Goal: Find specific page/section: Find specific page/section

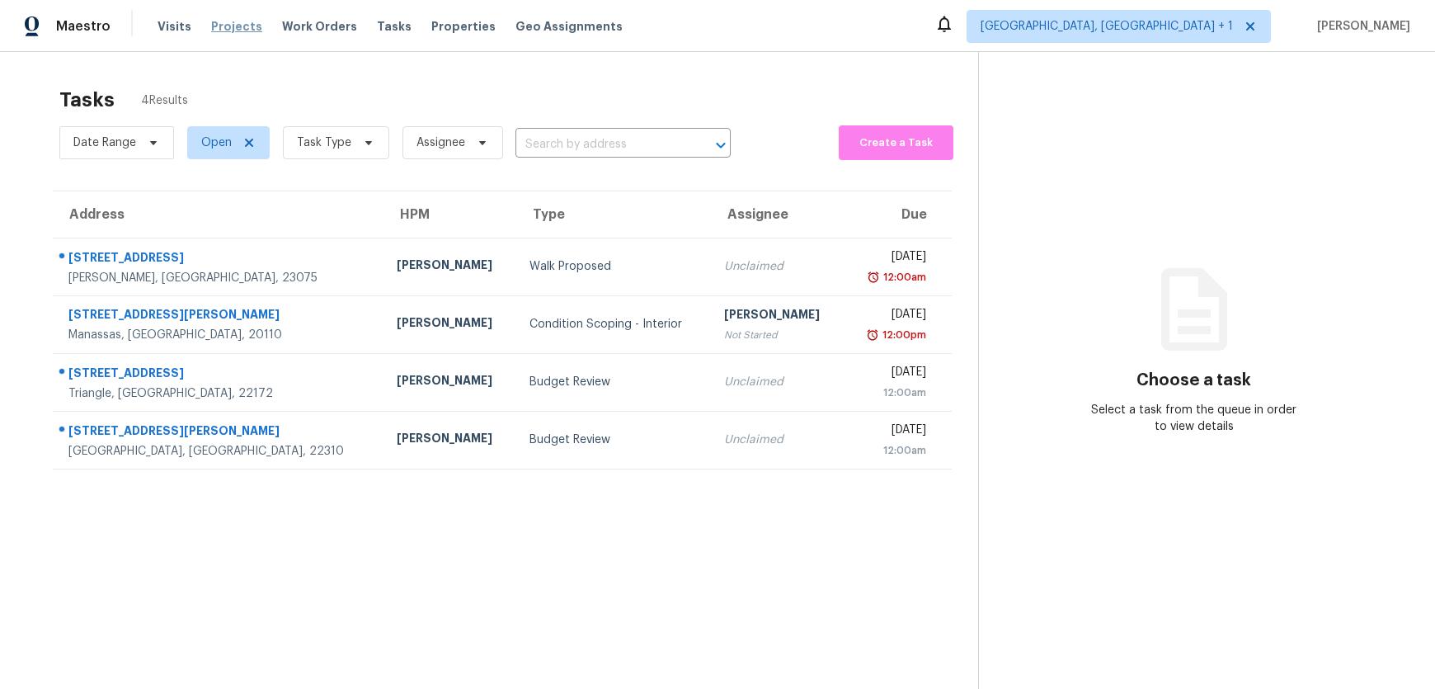
click at [220, 27] on span "Projects" at bounding box center [236, 26] width 51 height 16
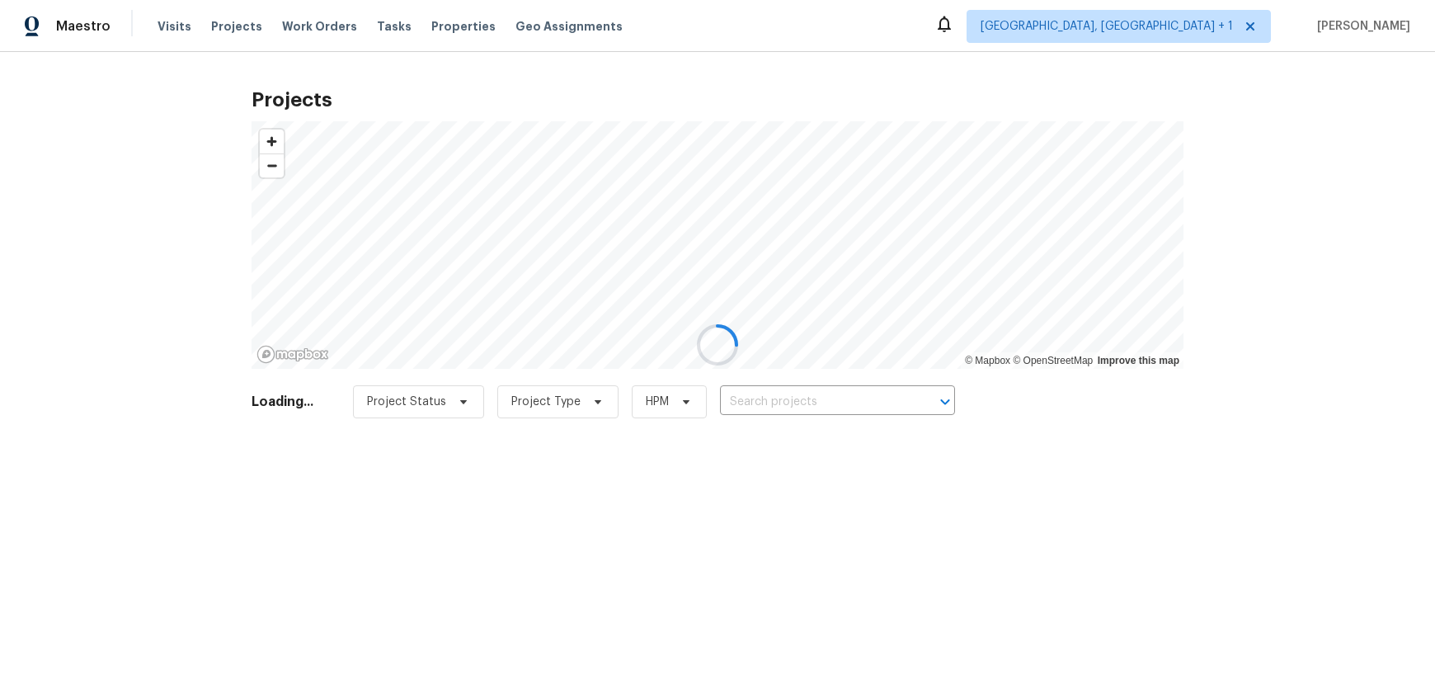
click at [1163, 28] on div at bounding box center [717, 344] width 1435 height 689
click at [1180, 30] on div at bounding box center [717, 344] width 1435 height 689
click at [821, 403] on div at bounding box center [717, 344] width 1435 height 689
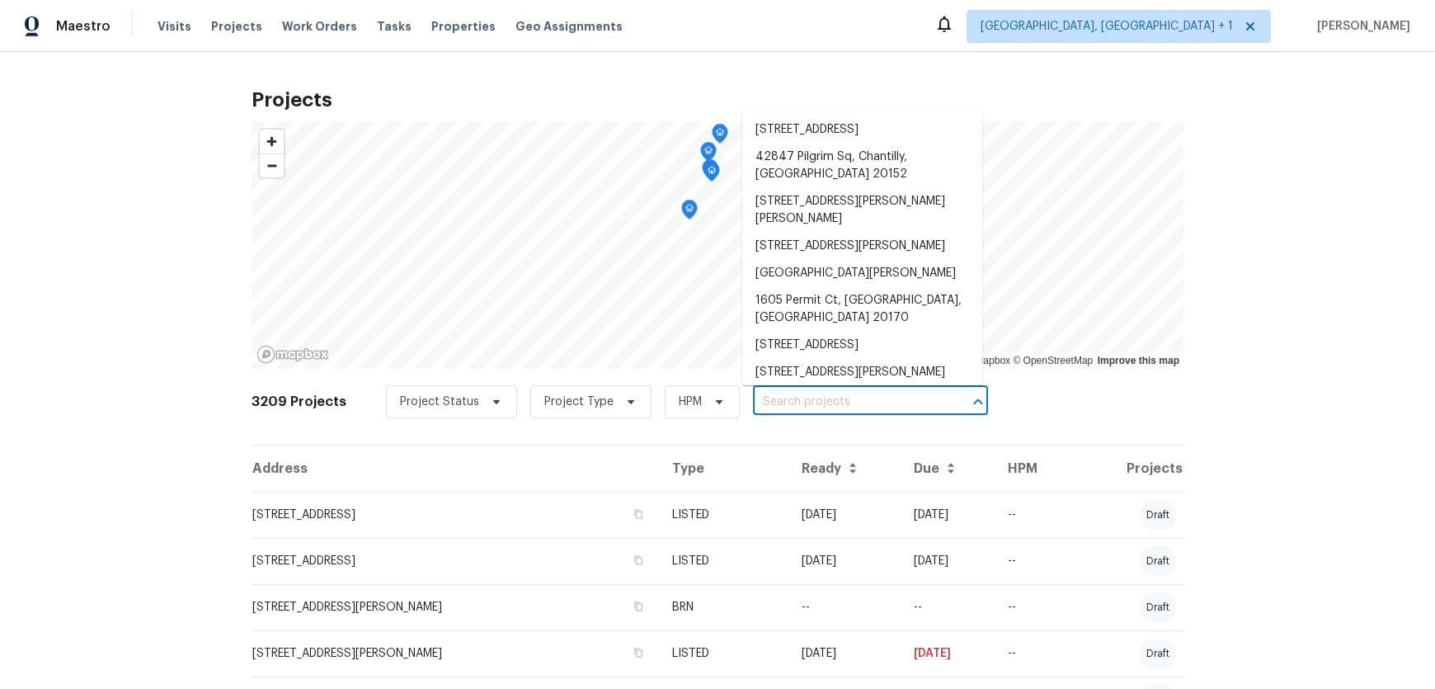
click at [827, 390] on input "text" at bounding box center [847, 402] width 189 height 26
paste input "first - crawlspace - repaired 2/3 - lender/financing 4 - term post inspection -…"
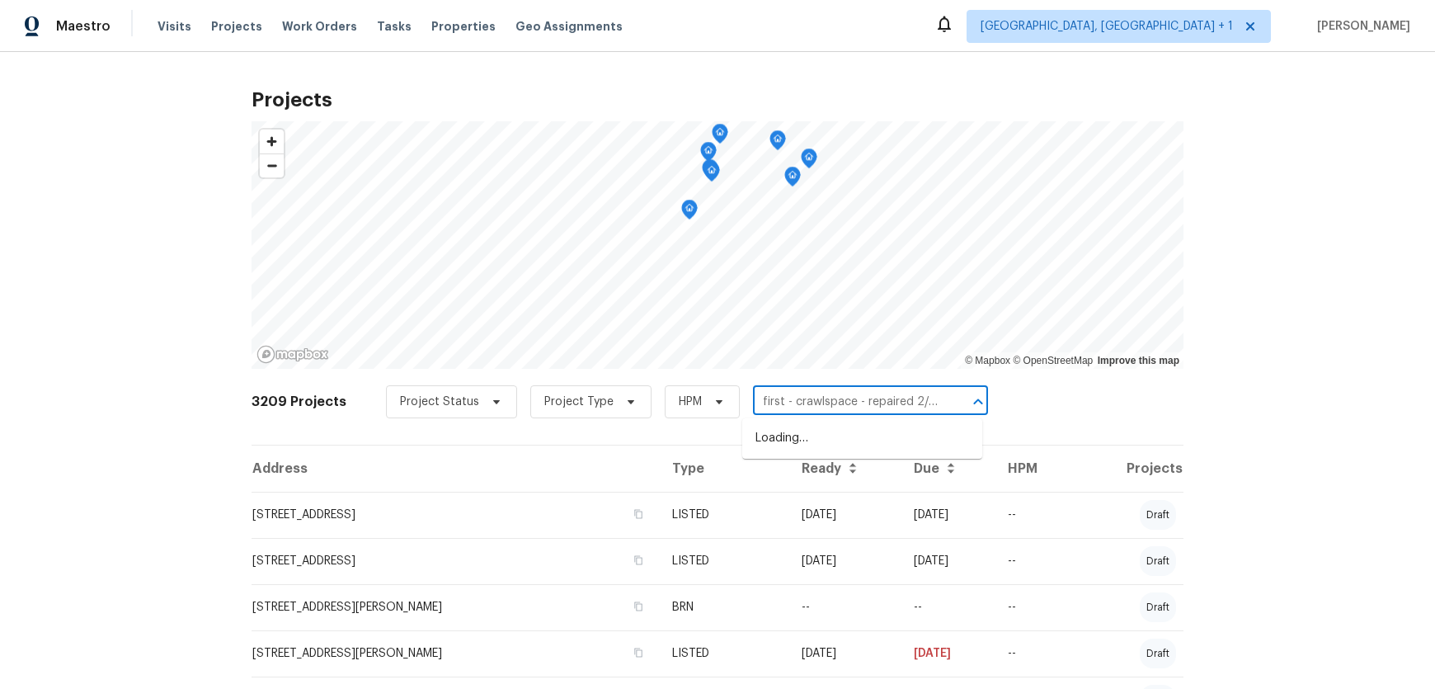
scroll to position [0, 975]
click at [804, 402] on input "first - crawlspace - repaired 2/3 - lender/financing 4 - term post inspection -…" at bounding box center [847, 402] width 189 height 26
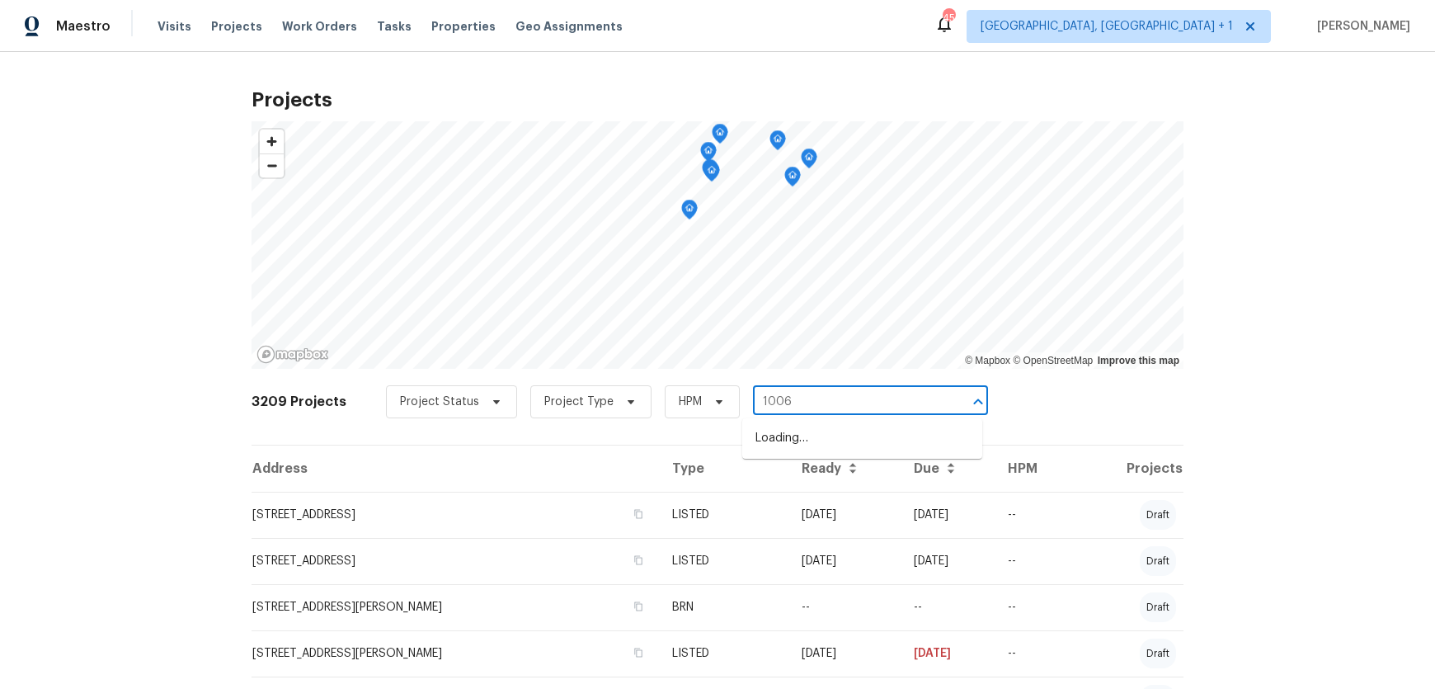
type input "1006"
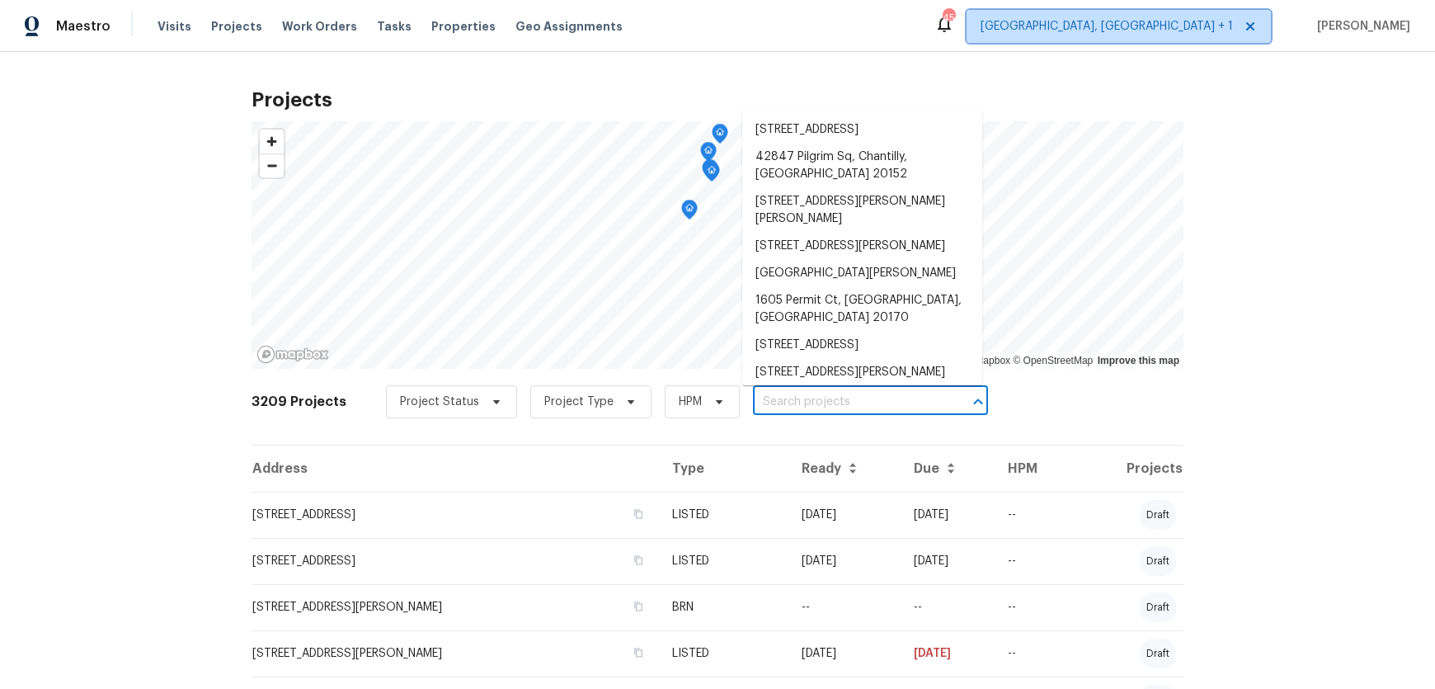
click at [1162, 34] on span "Richmond, VA + 1" at bounding box center [1107, 26] width 252 height 16
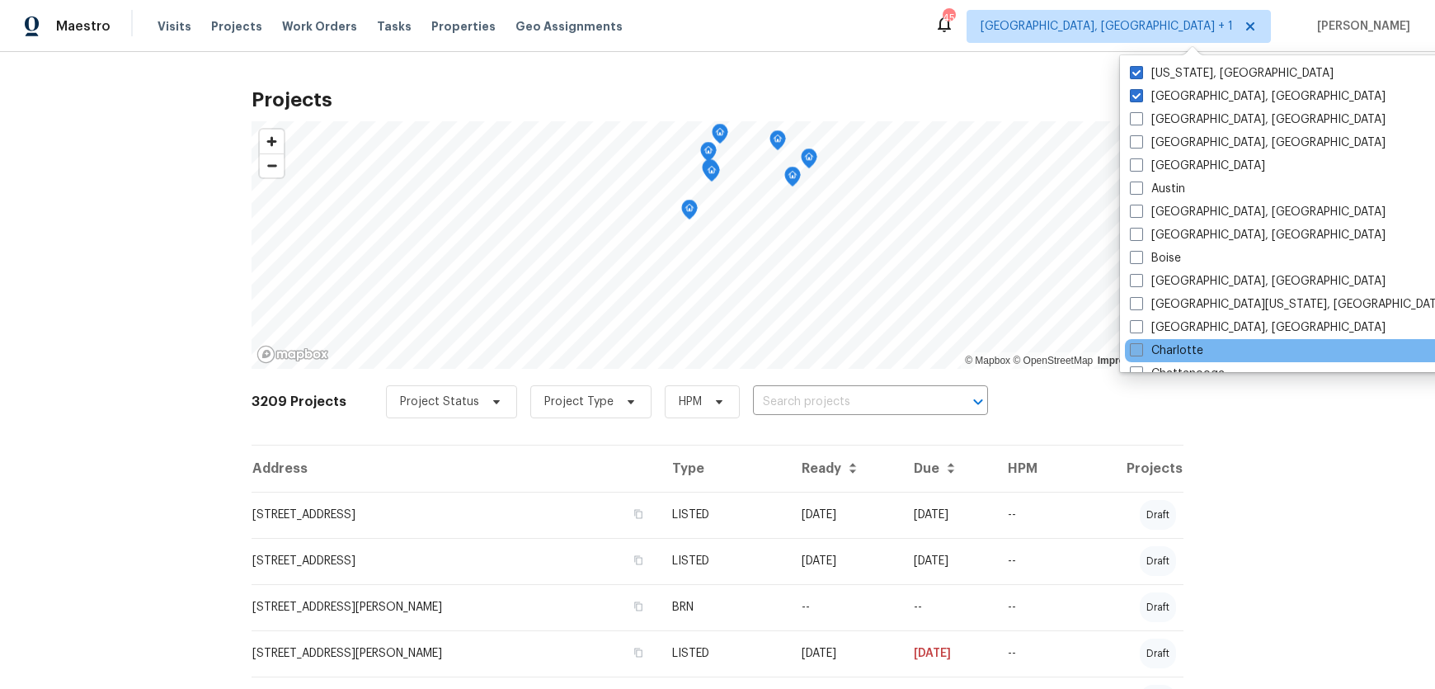
click at [1155, 353] on label "Charlotte" at bounding box center [1166, 350] width 73 height 16
click at [1141, 353] on input "Charlotte" at bounding box center [1135, 347] width 11 height 11
checkbox input "true"
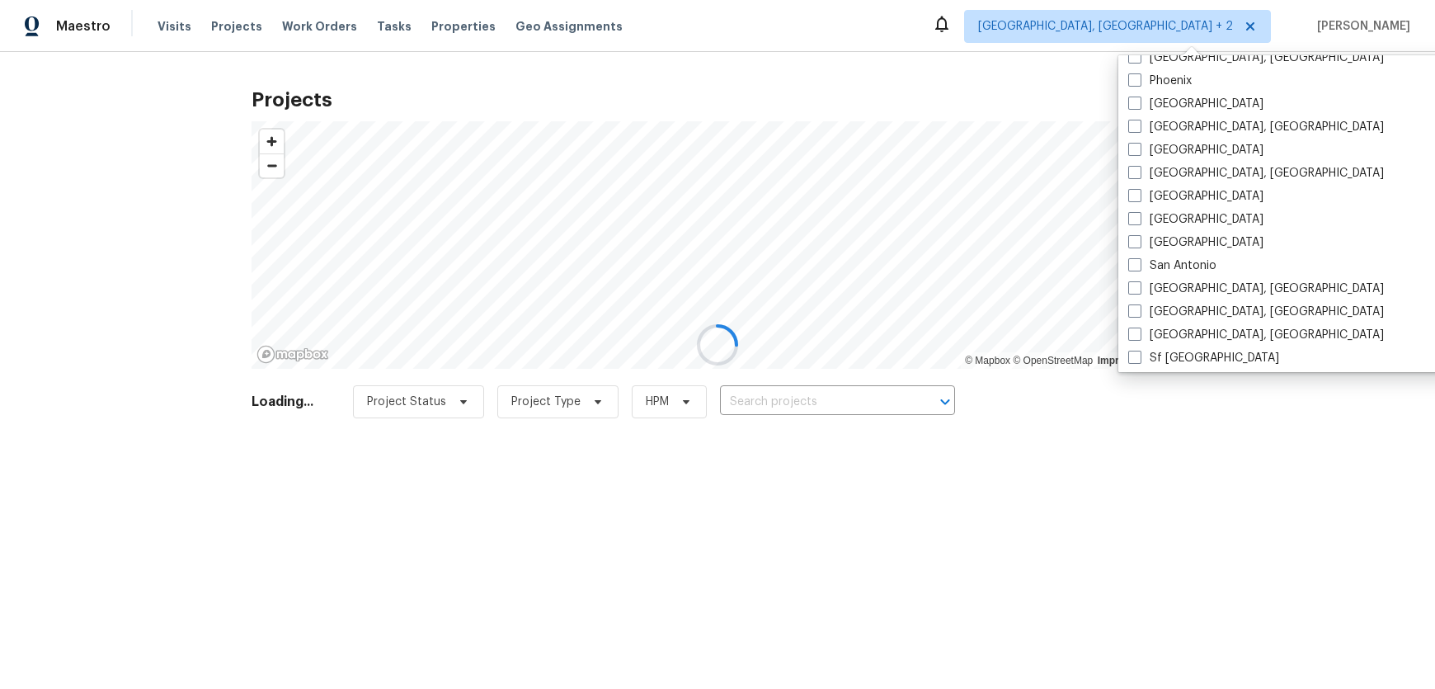
scroll to position [1001, 0]
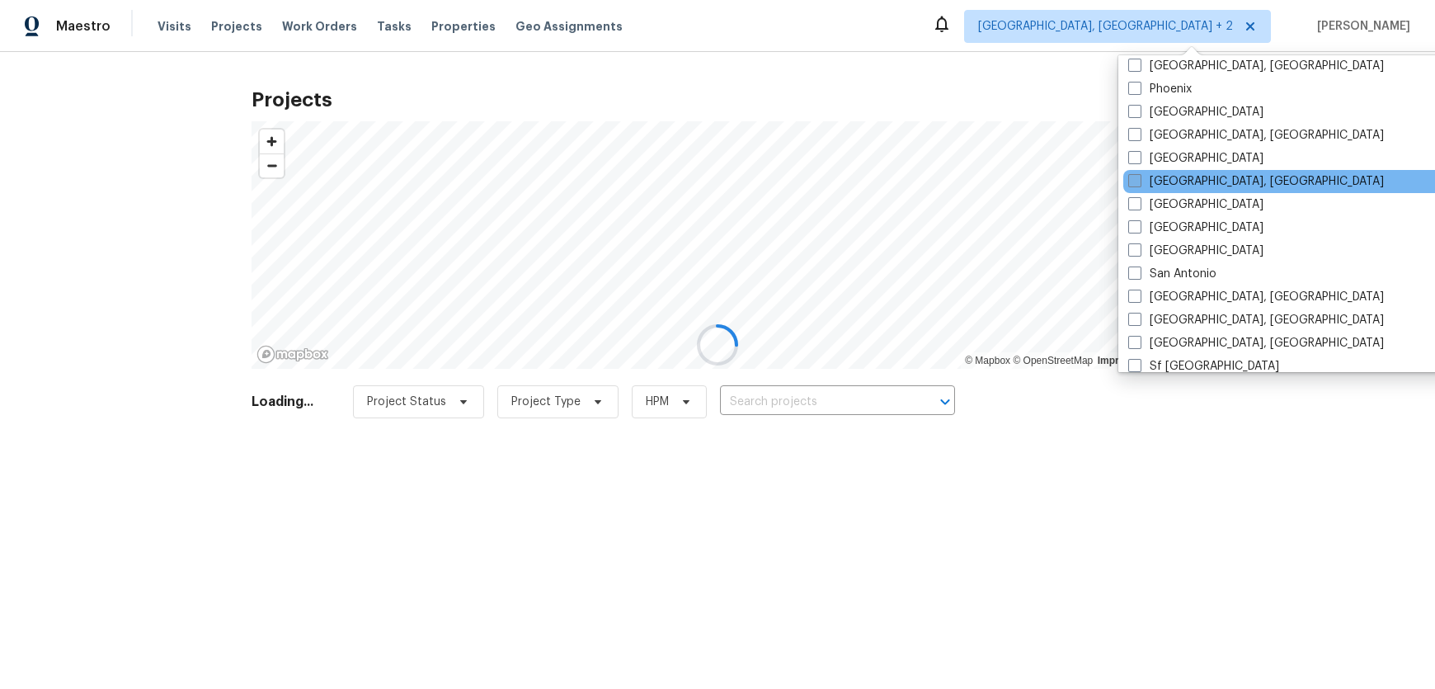
drag, startPoint x: 1176, startPoint y: 155, endPoint x: 1145, endPoint y: 179, distance: 39.4
click at [1176, 154] on label "Raleigh" at bounding box center [1195, 158] width 135 height 16
click at [1139, 154] on input "Raleigh" at bounding box center [1133, 155] width 11 height 11
checkbox input "true"
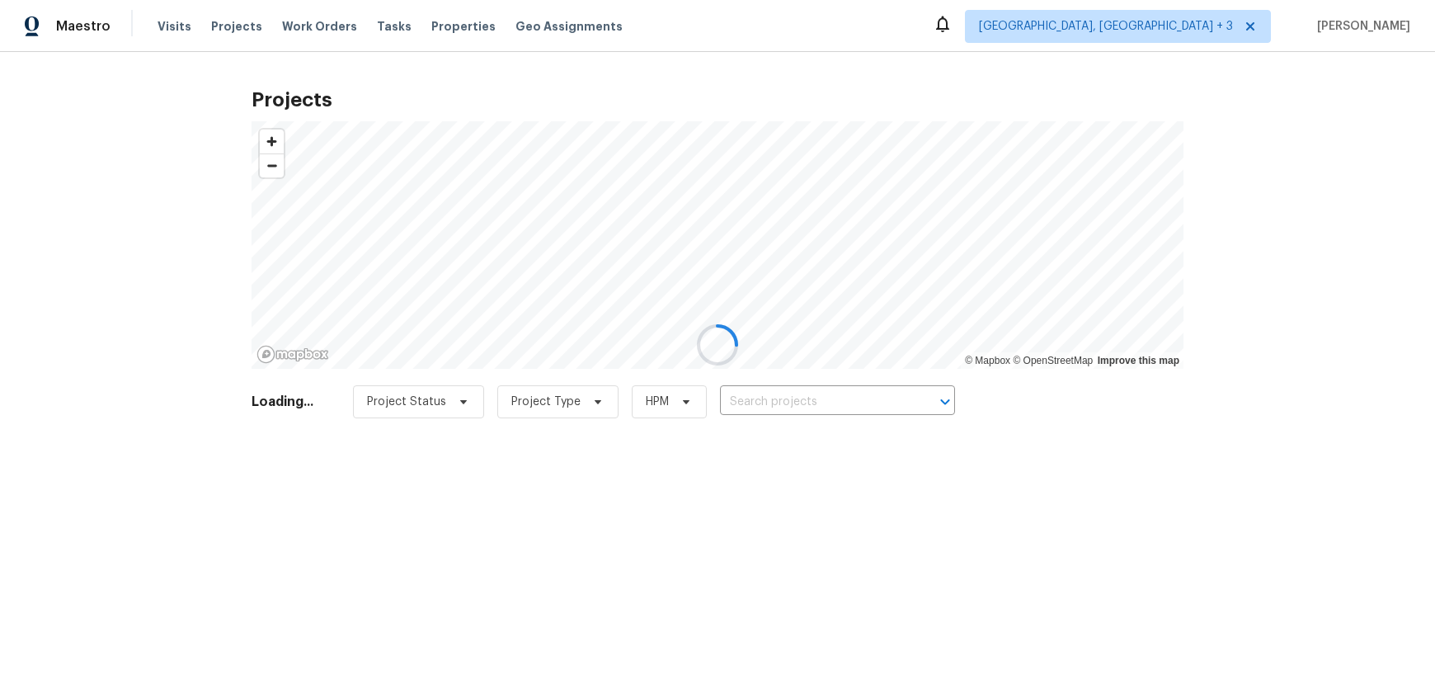
click at [837, 394] on div at bounding box center [717, 344] width 1435 height 689
click at [831, 403] on div at bounding box center [717, 344] width 1435 height 689
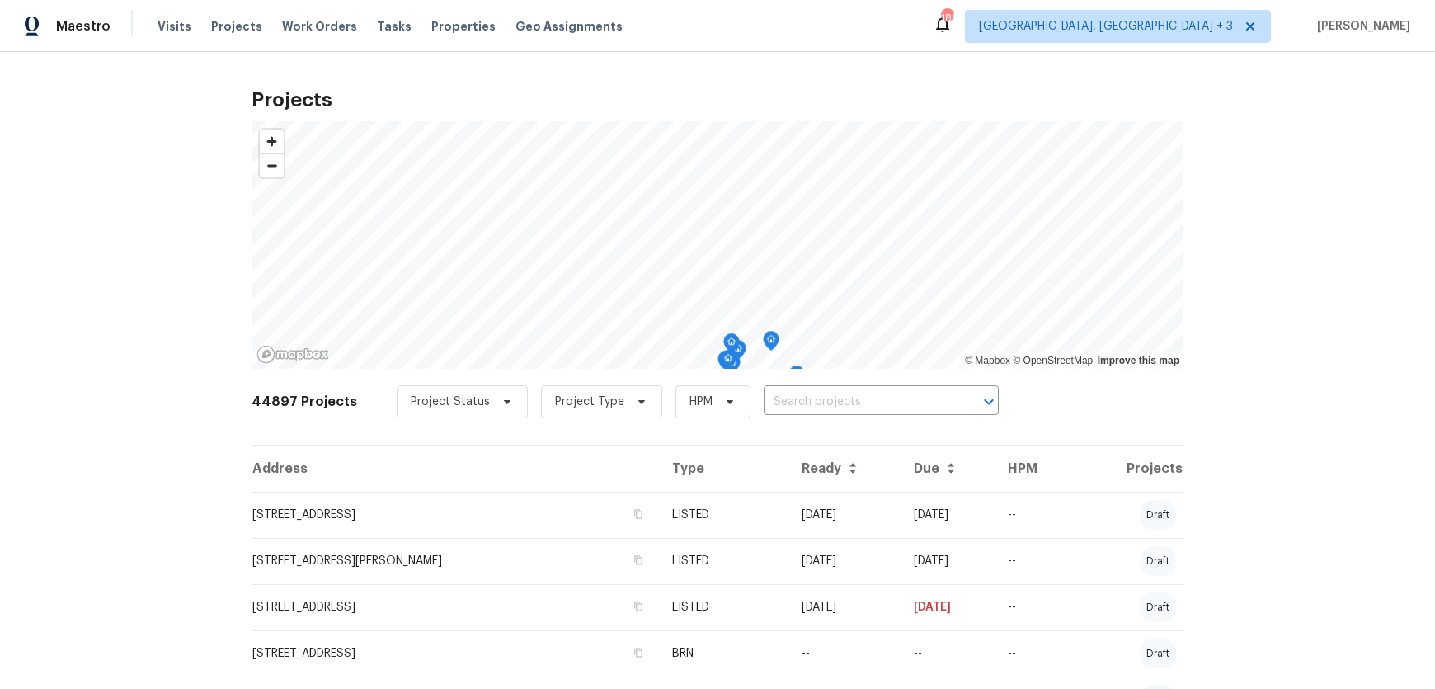
click at [831, 403] on input "text" at bounding box center [858, 402] width 189 height 26
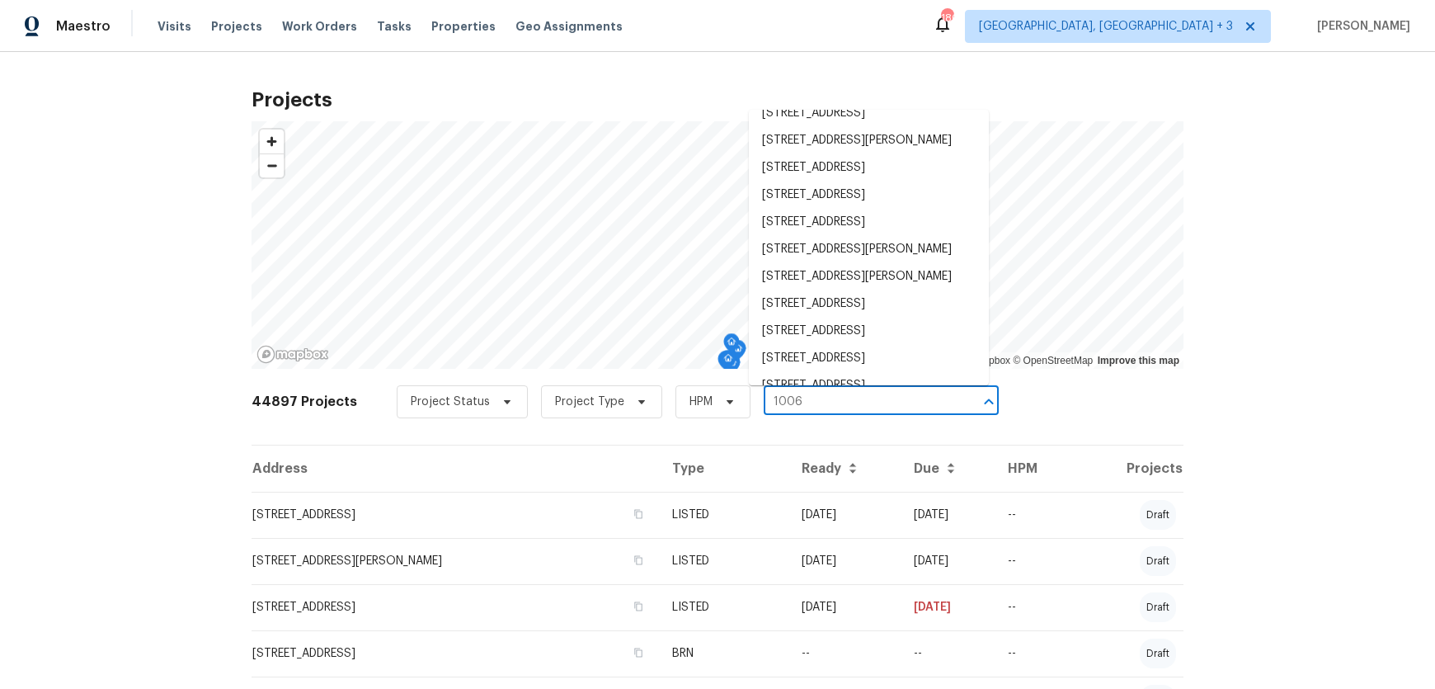
scroll to position [391, 0]
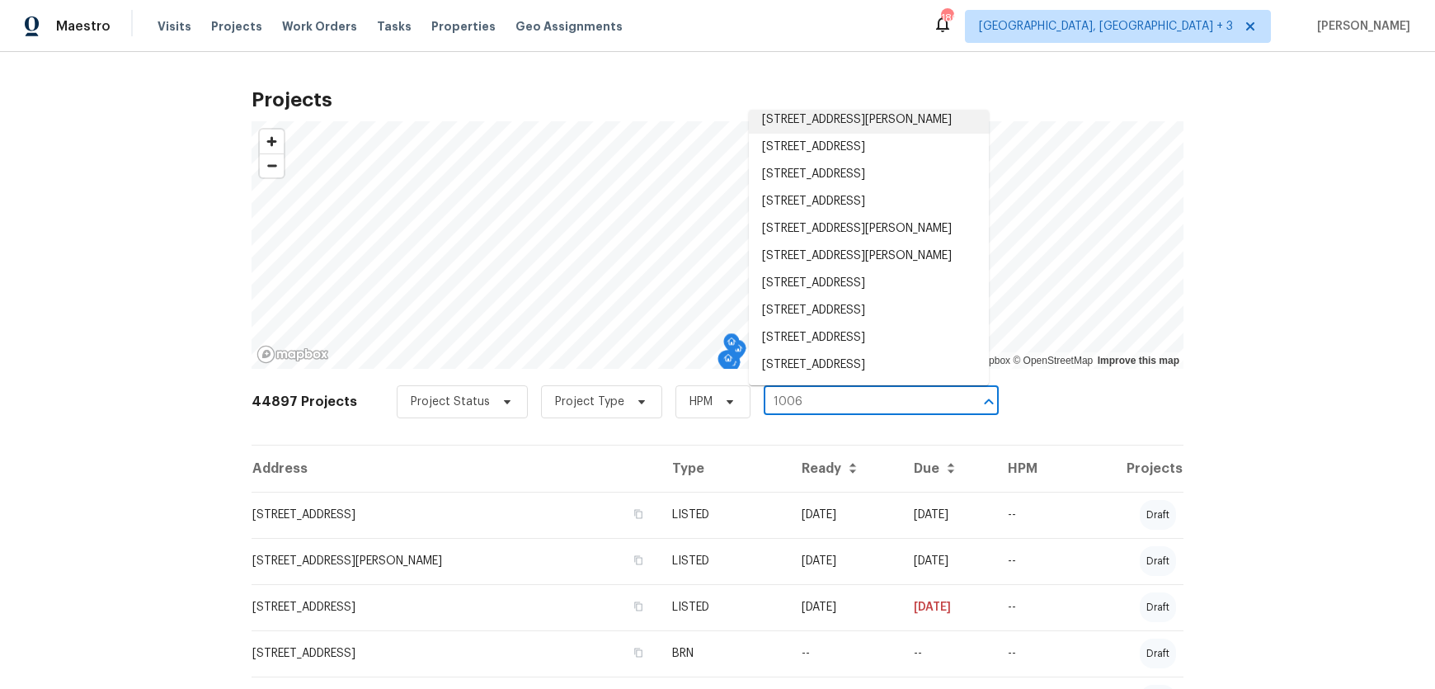
type input "1006"
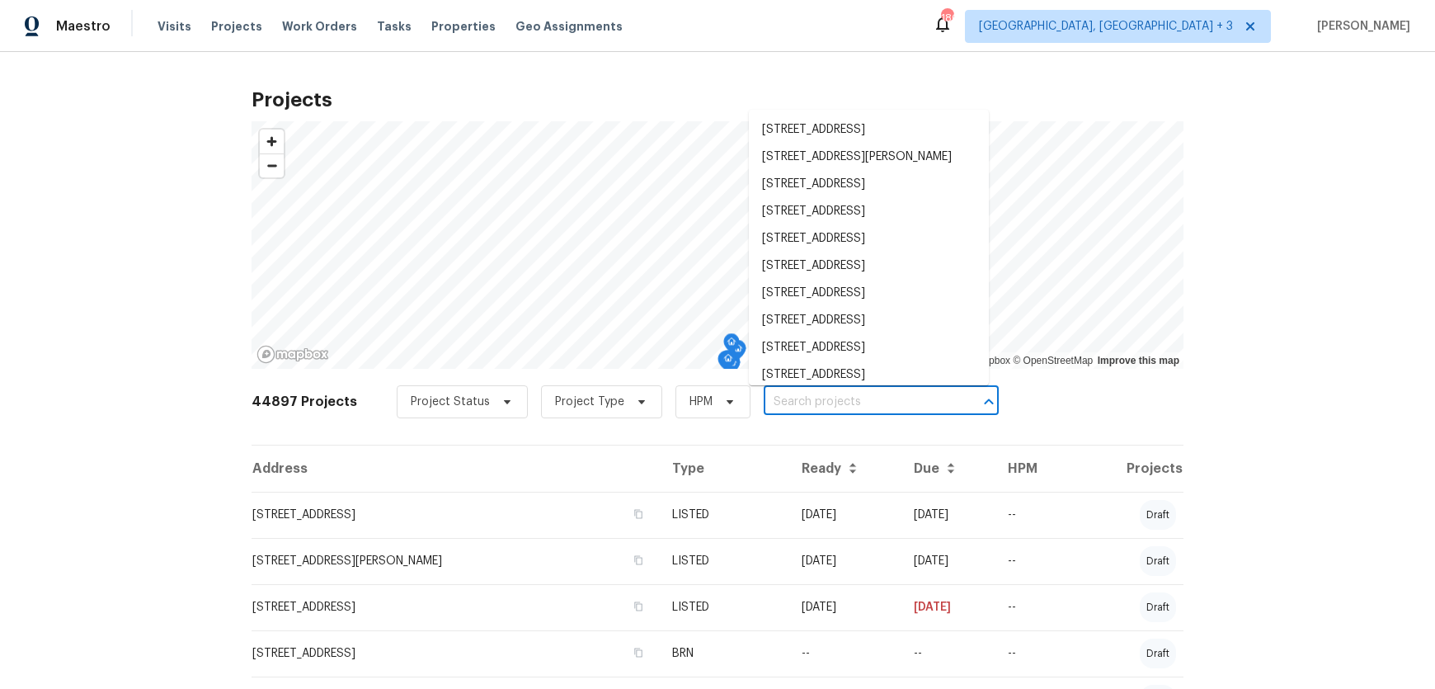
scroll to position [174, 0]
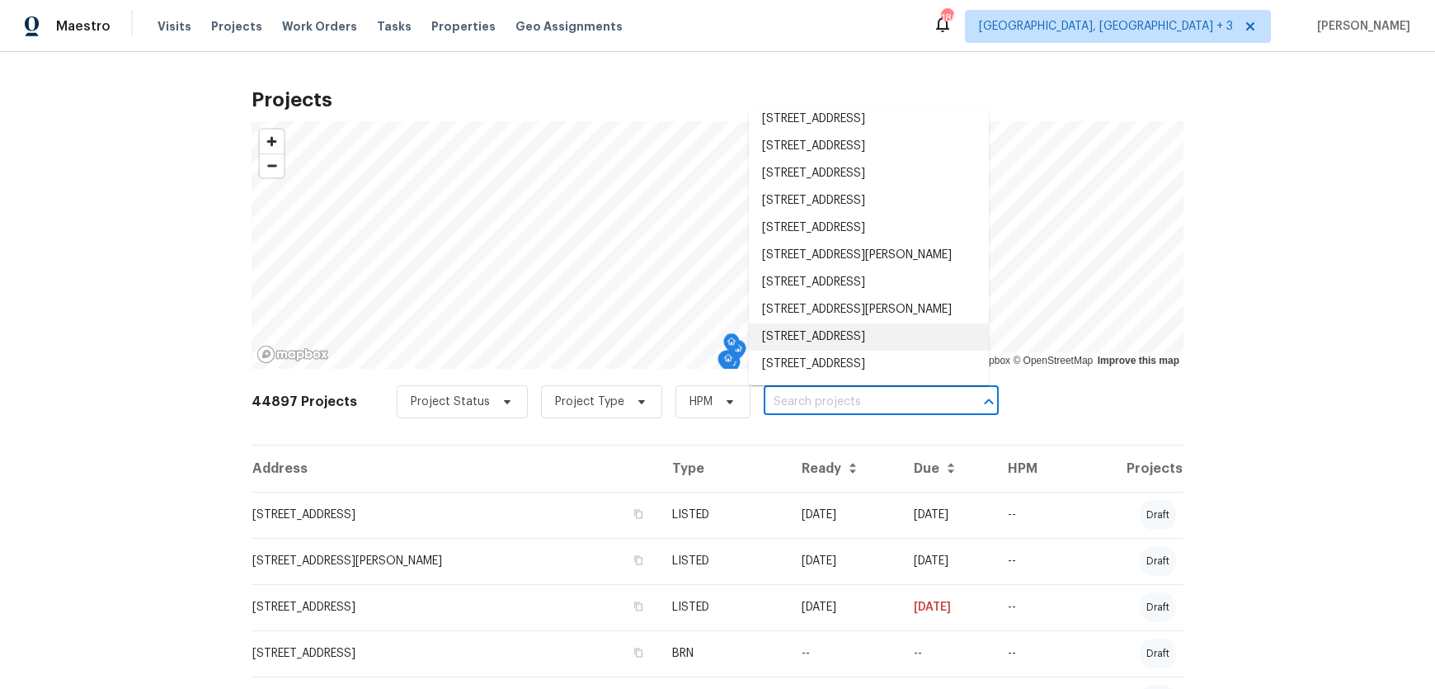
click at [830, 402] on input "text" at bounding box center [858, 402] width 189 height 26
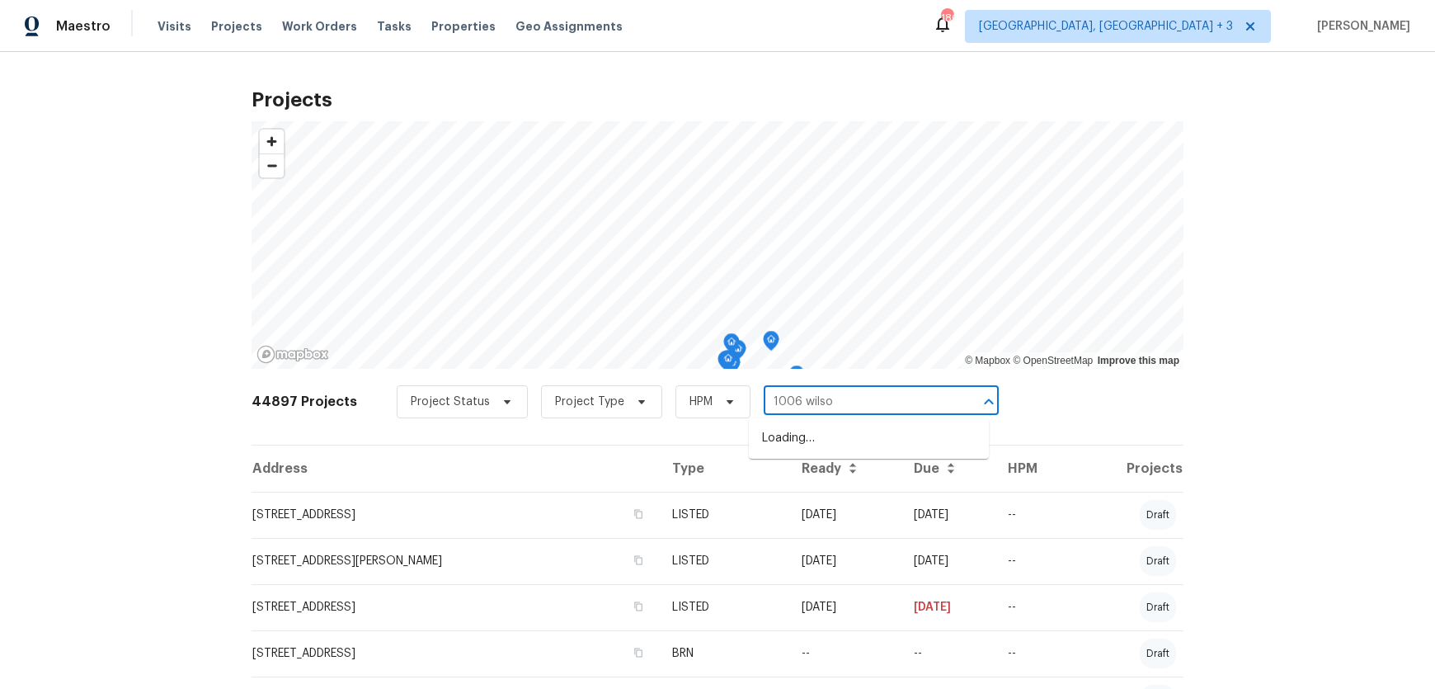
type input "1006 wilson"
click at [845, 435] on li "1006 Wilson Blvd, Dallas, NC 28034" at bounding box center [869, 438] width 240 height 27
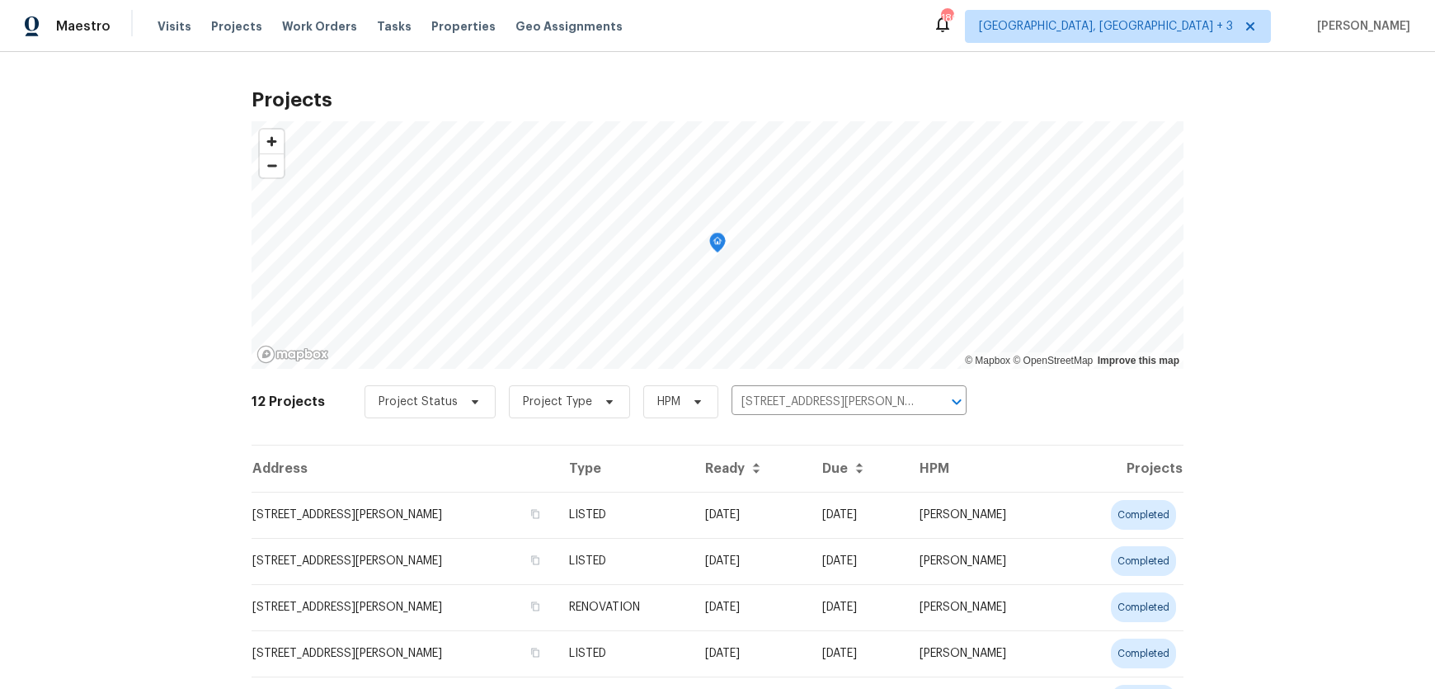
click at [331, 517] on td "1006 Wilson Blvd, Dallas, NC 28034" at bounding box center [404, 515] width 304 height 46
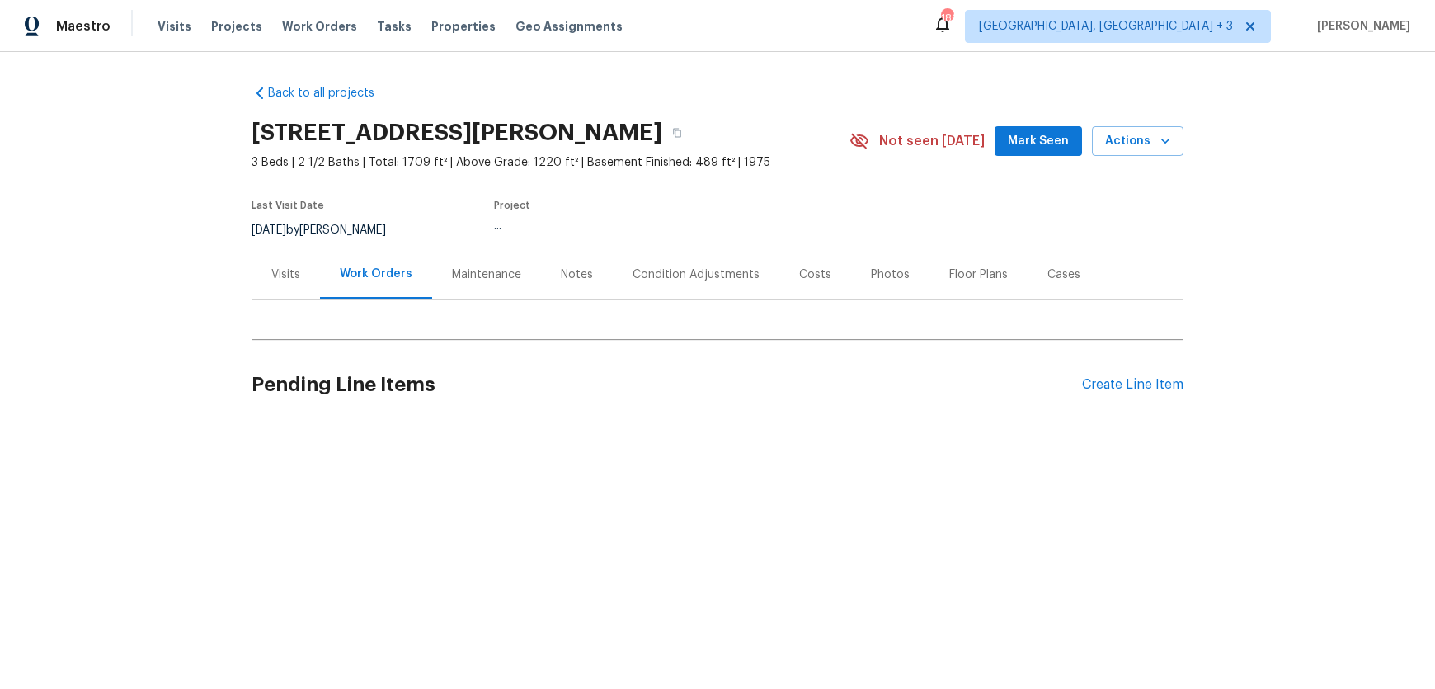
click at [280, 275] on div "Visits" at bounding box center [285, 274] width 29 height 16
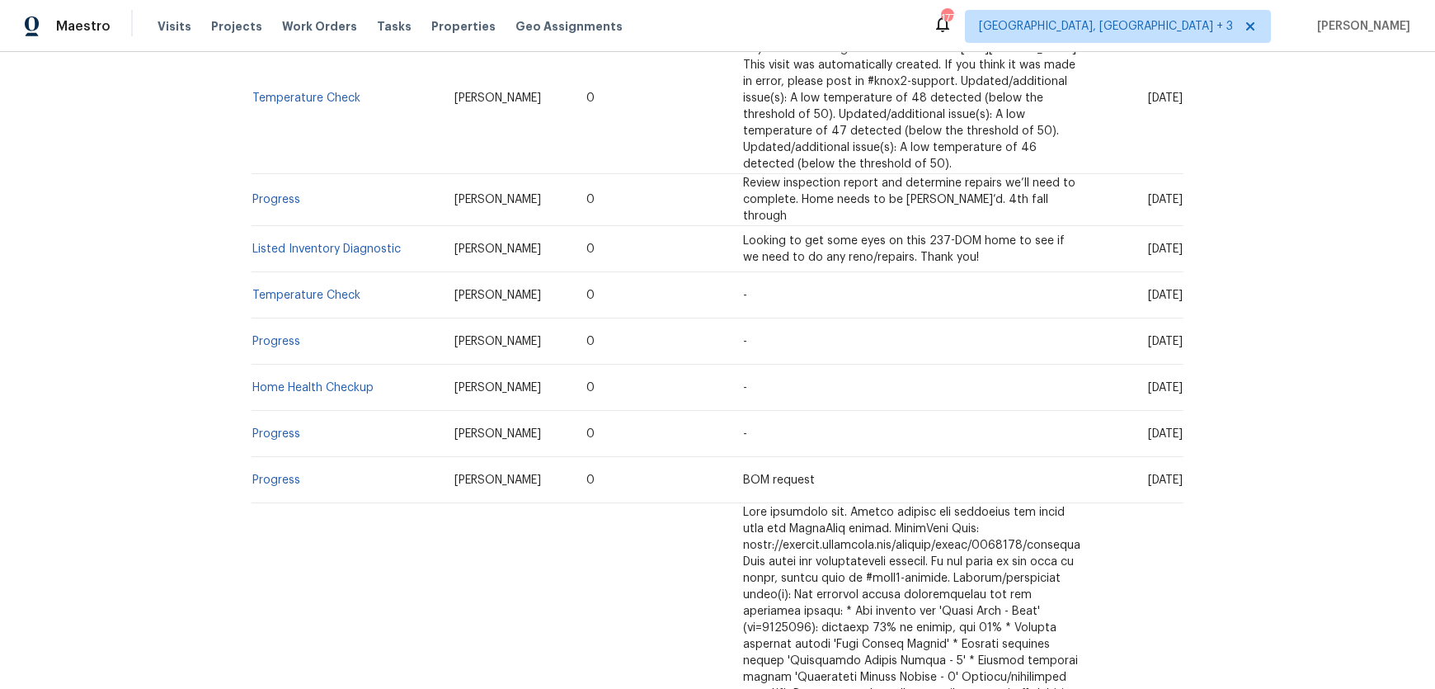
scroll to position [1498, 0]
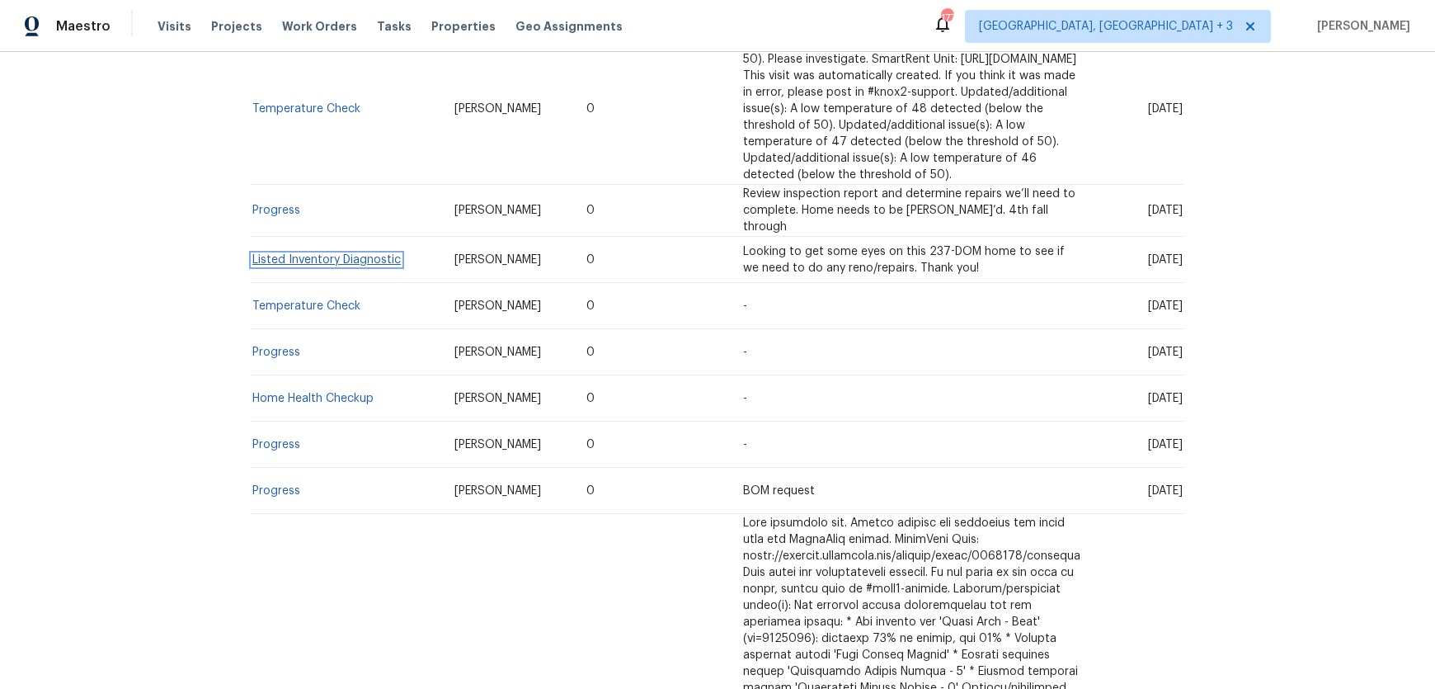
click at [350, 266] on link "Listed Inventory Diagnostic" at bounding box center [326, 260] width 148 height 12
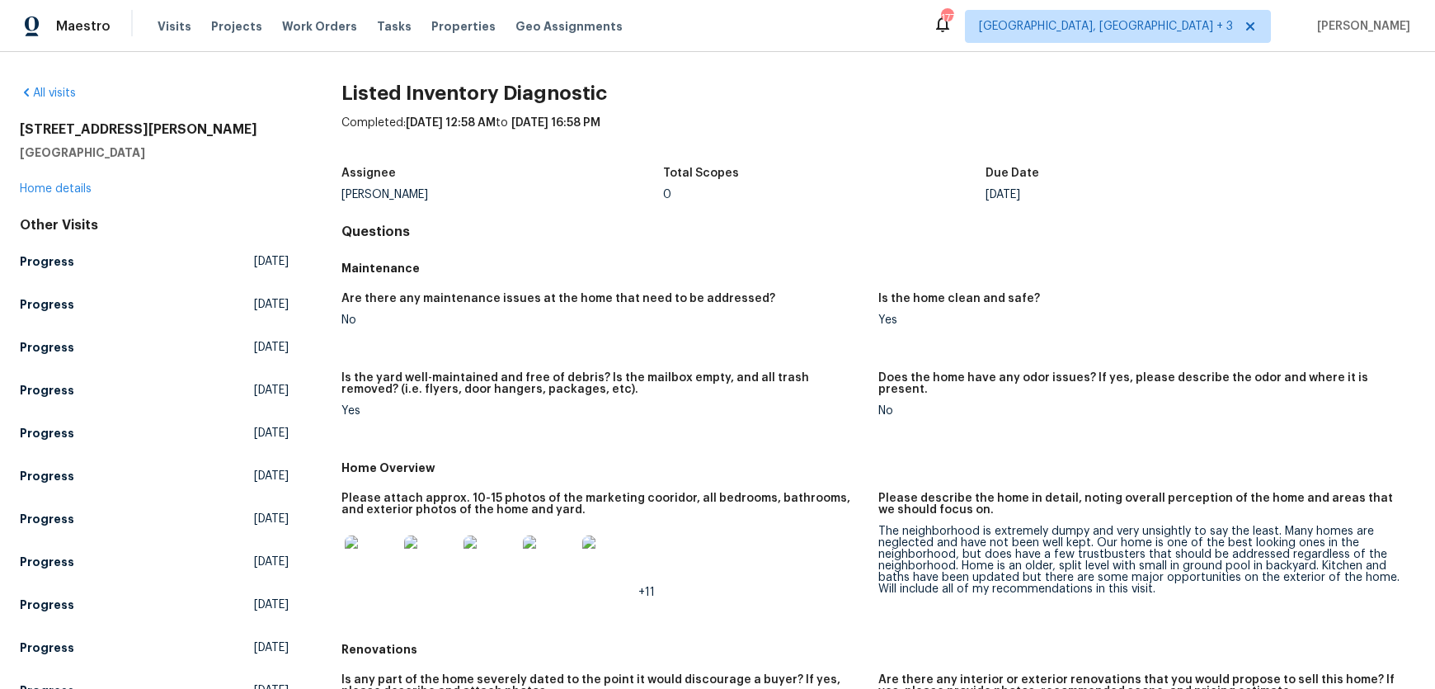
scroll to position [2, 0]
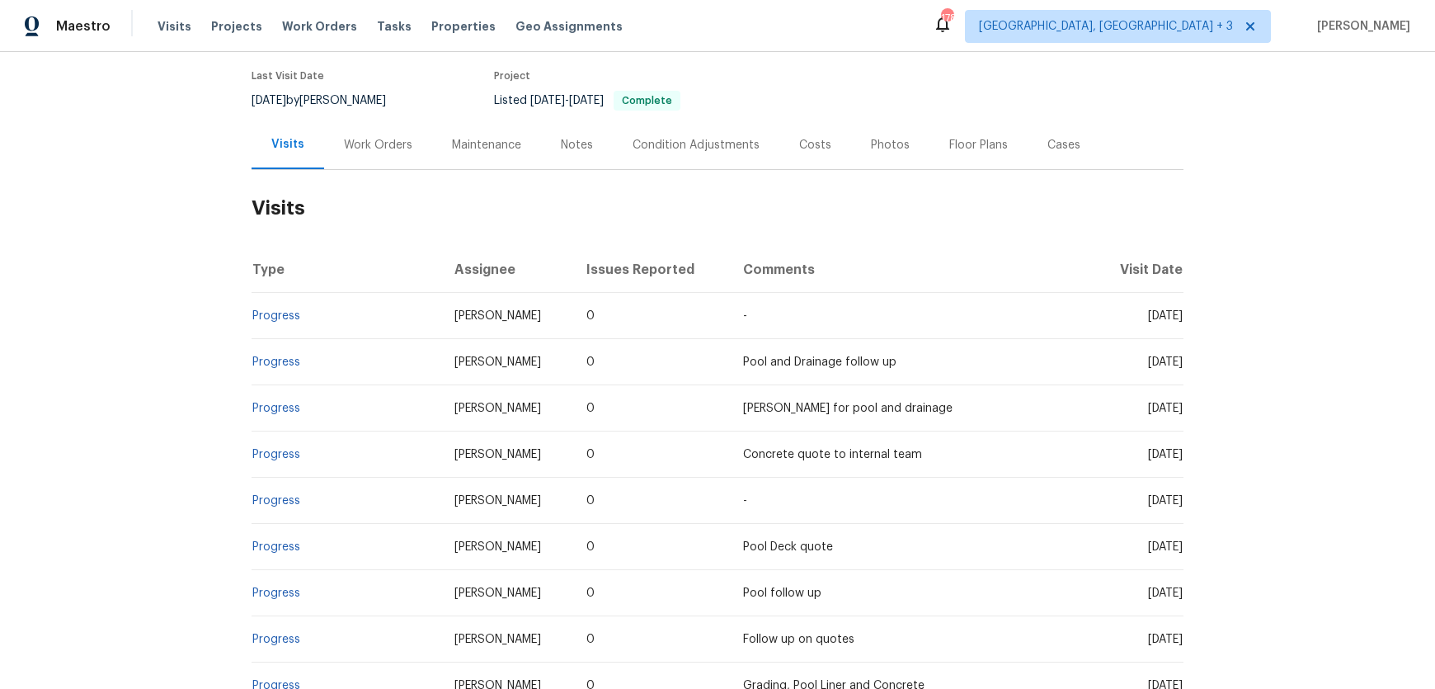
scroll to position [144, 0]
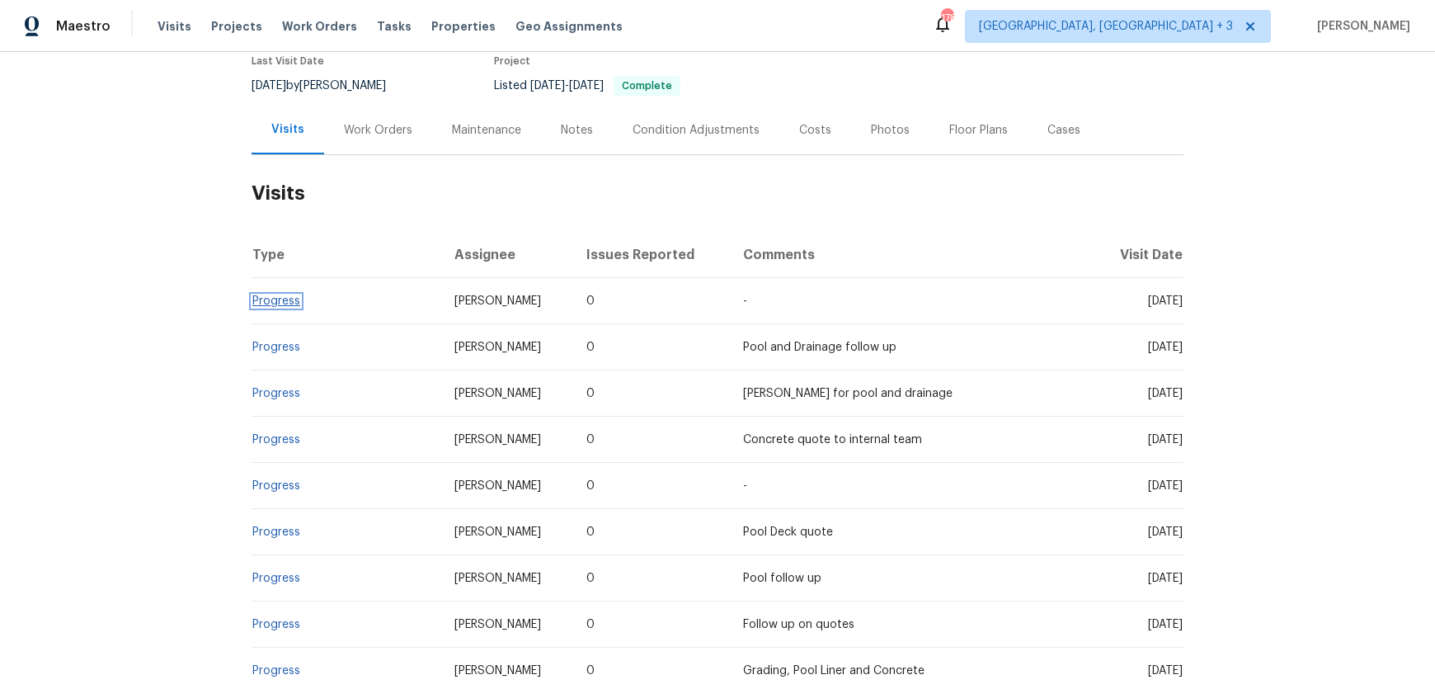
click at [271, 300] on link "Progress" at bounding box center [276, 301] width 48 height 12
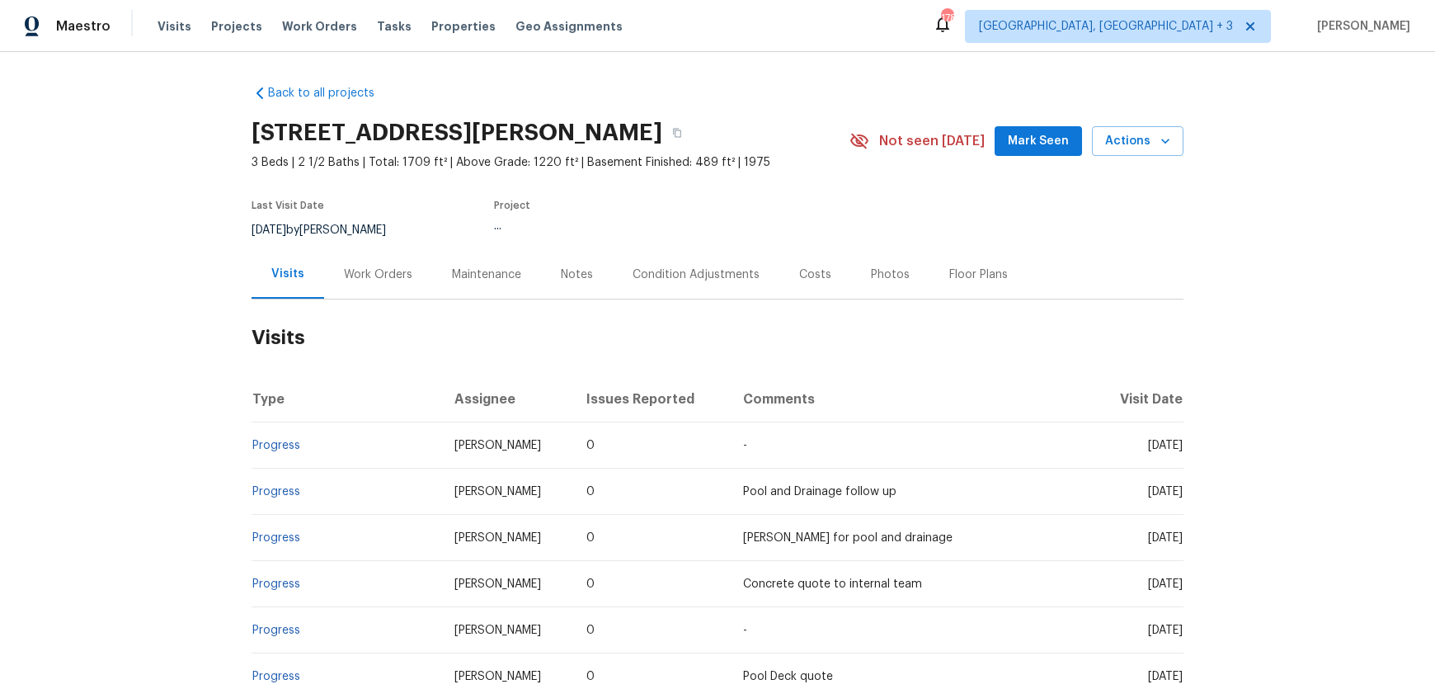
click at [561, 276] on div "Notes" at bounding box center [577, 274] width 32 height 16
click at [575, 274] on div "Notes" at bounding box center [577, 274] width 32 height 16
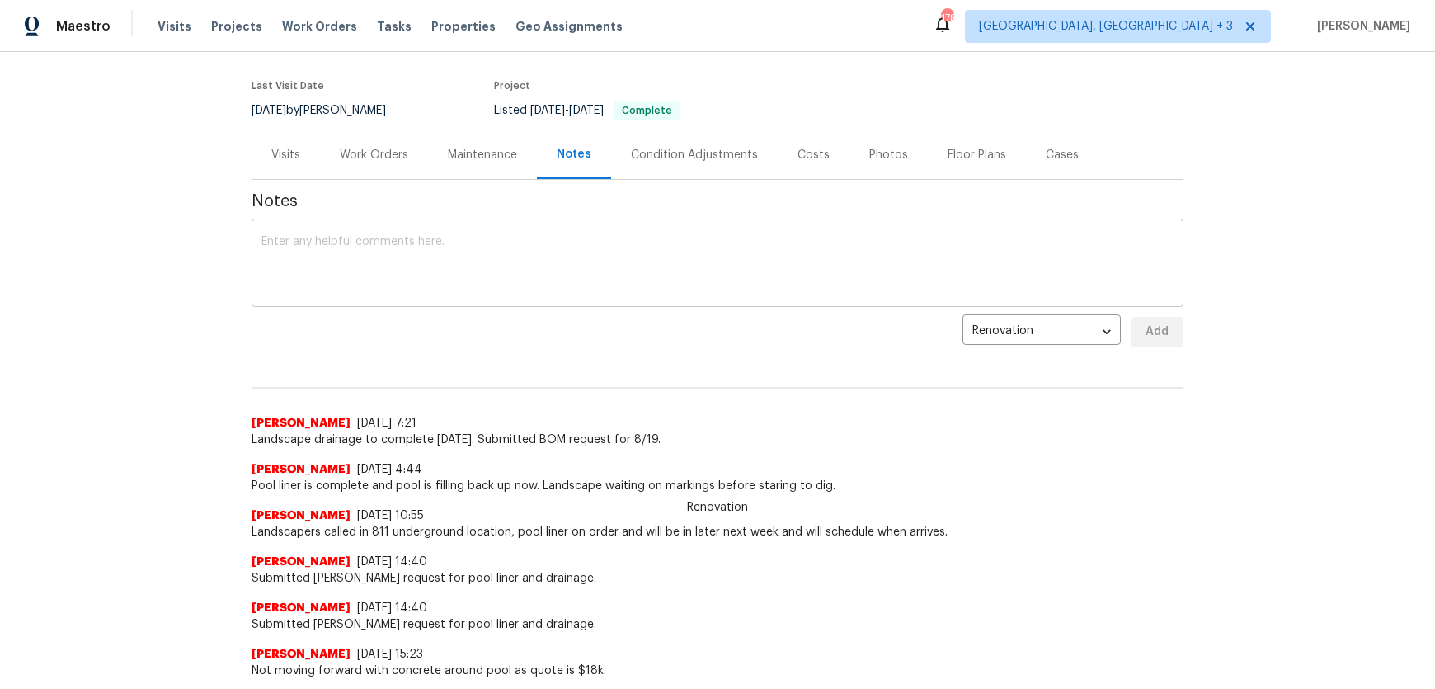
scroll to position [124, 0]
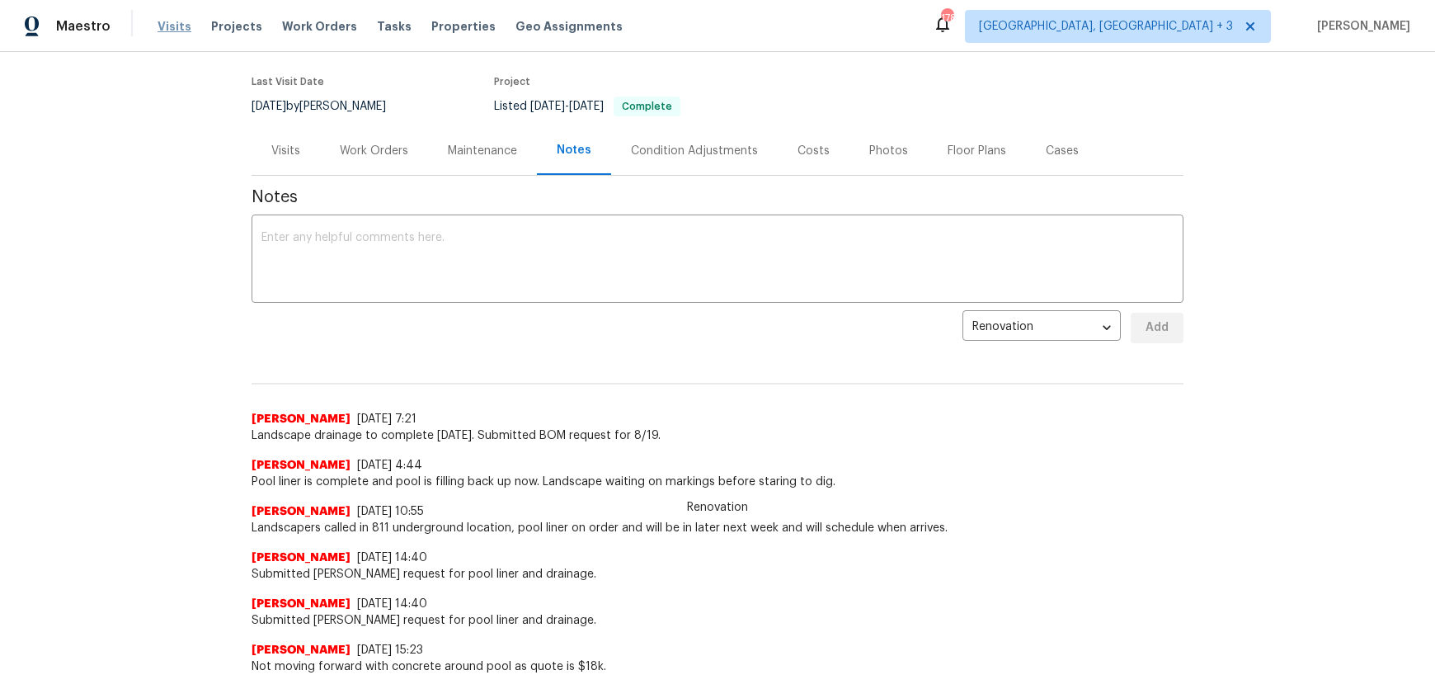
click at [170, 22] on span "Visits" at bounding box center [175, 26] width 34 height 16
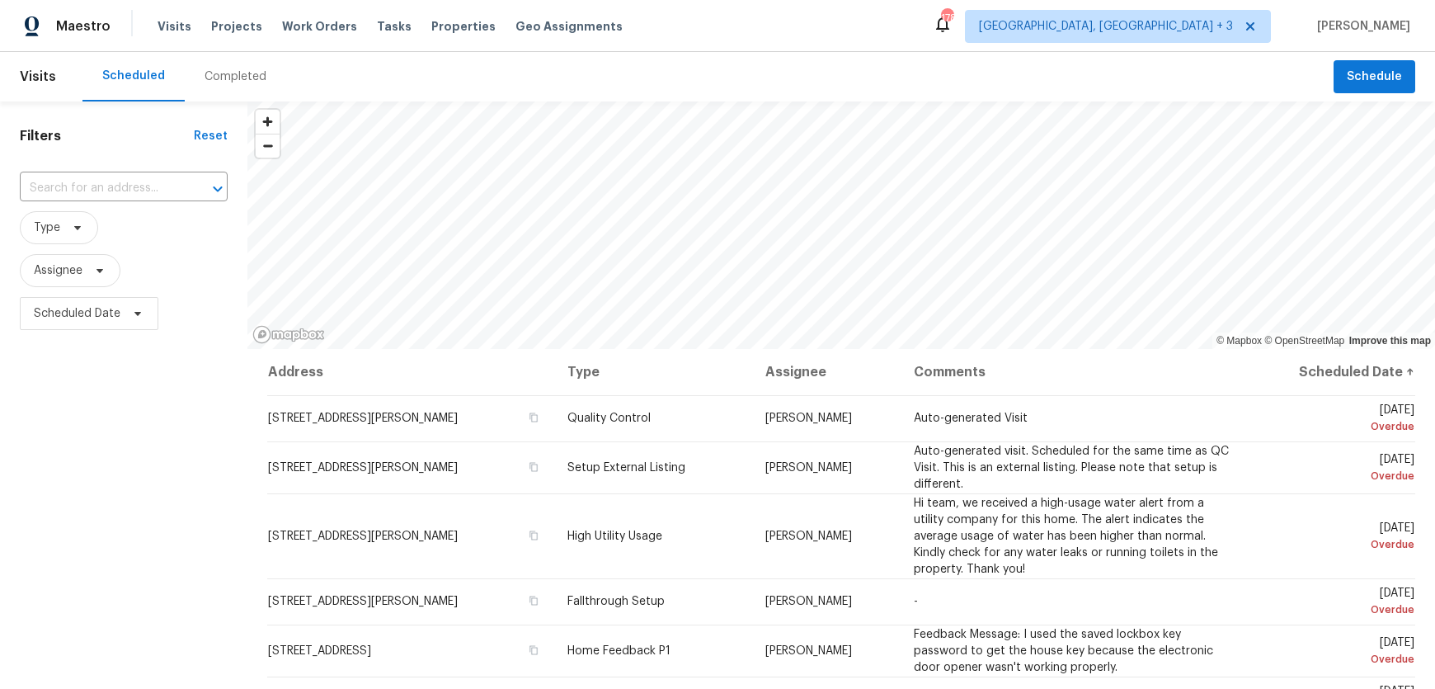
click at [227, 82] on div "Completed" at bounding box center [236, 76] width 62 height 16
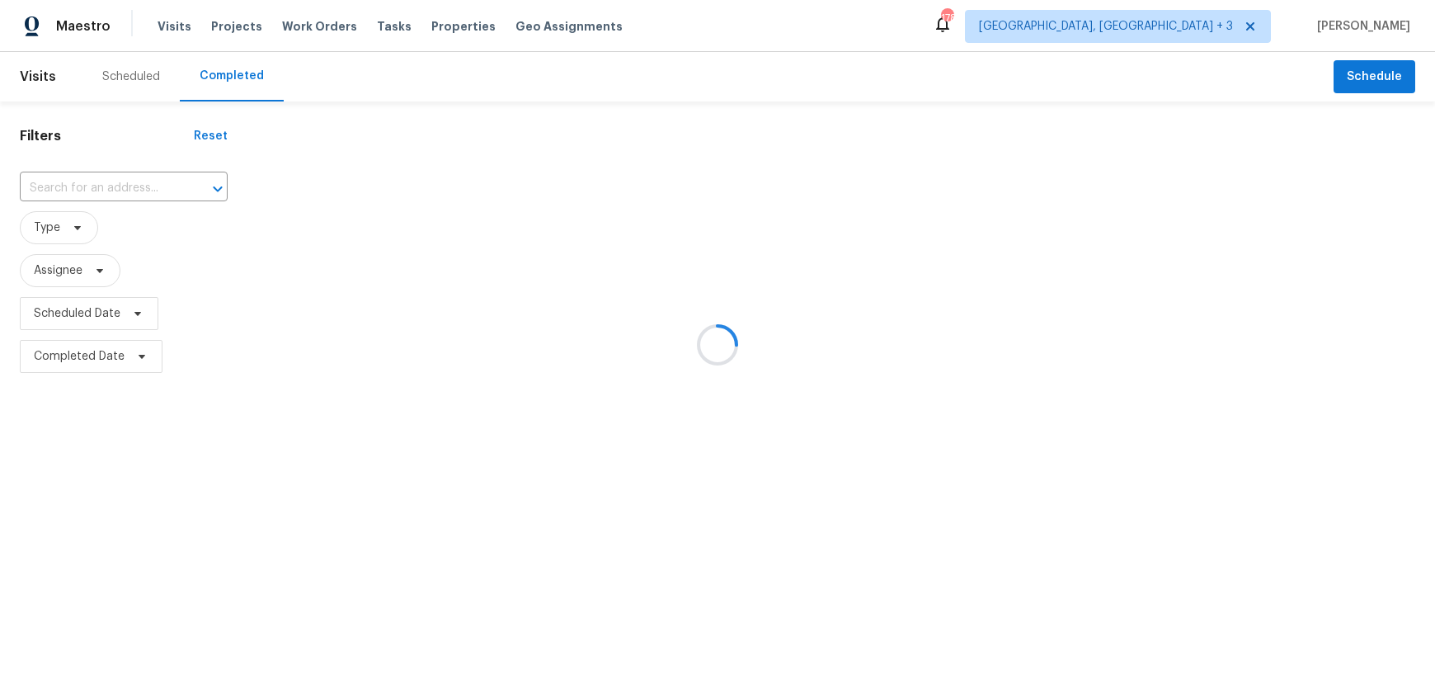
click at [185, 184] on div at bounding box center [206, 188] width 43 height 23
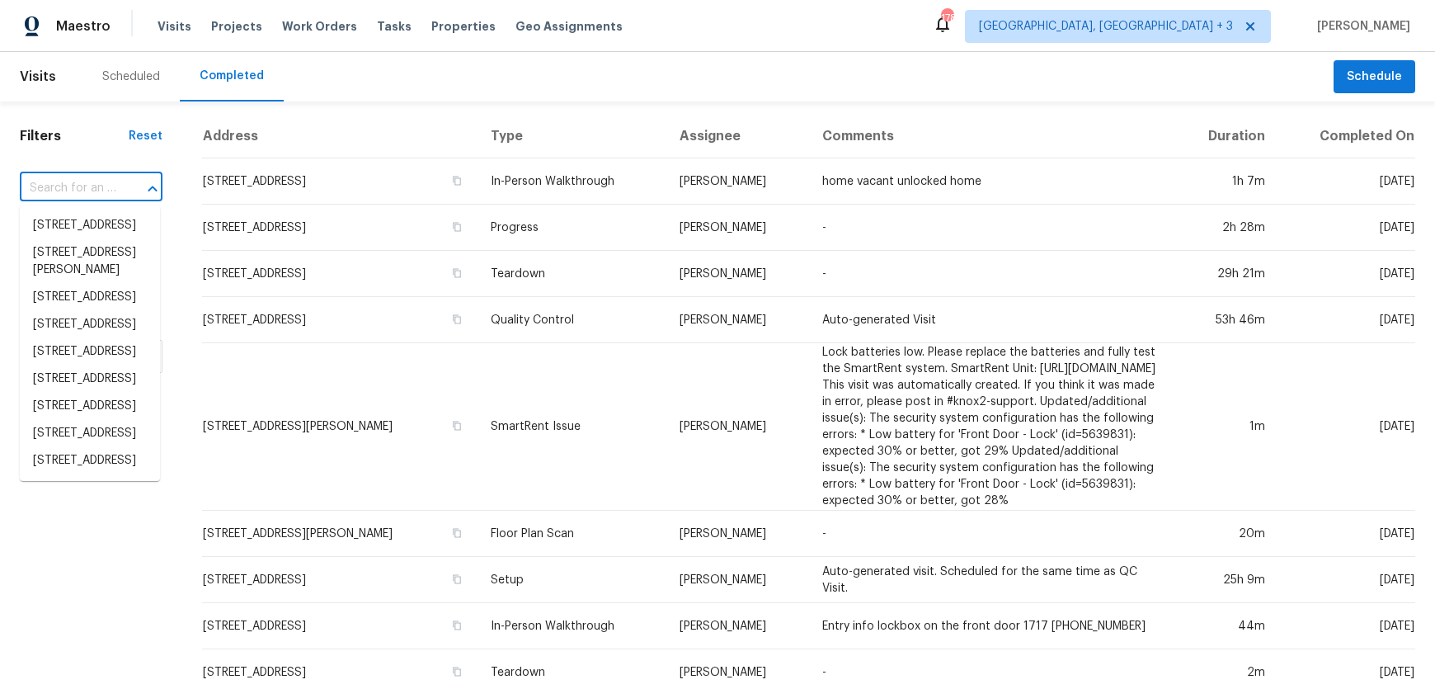
paste input "[STREET_ADDRESS]"
type input "[STREET_ADDRESS]"
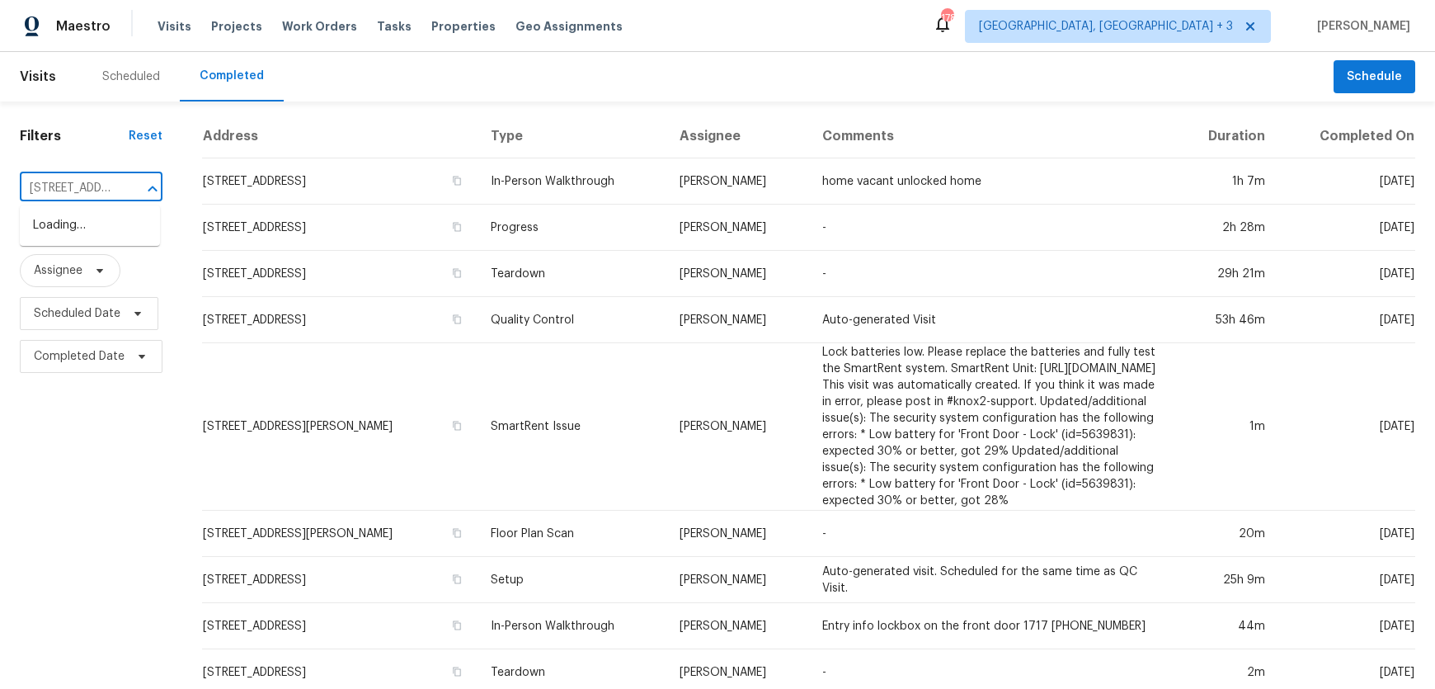
scroll to position [0, 111]
click at [96, 236] on li "[STREET_ADDRESS]" at bounding box center [90, 225] width 140 height 27
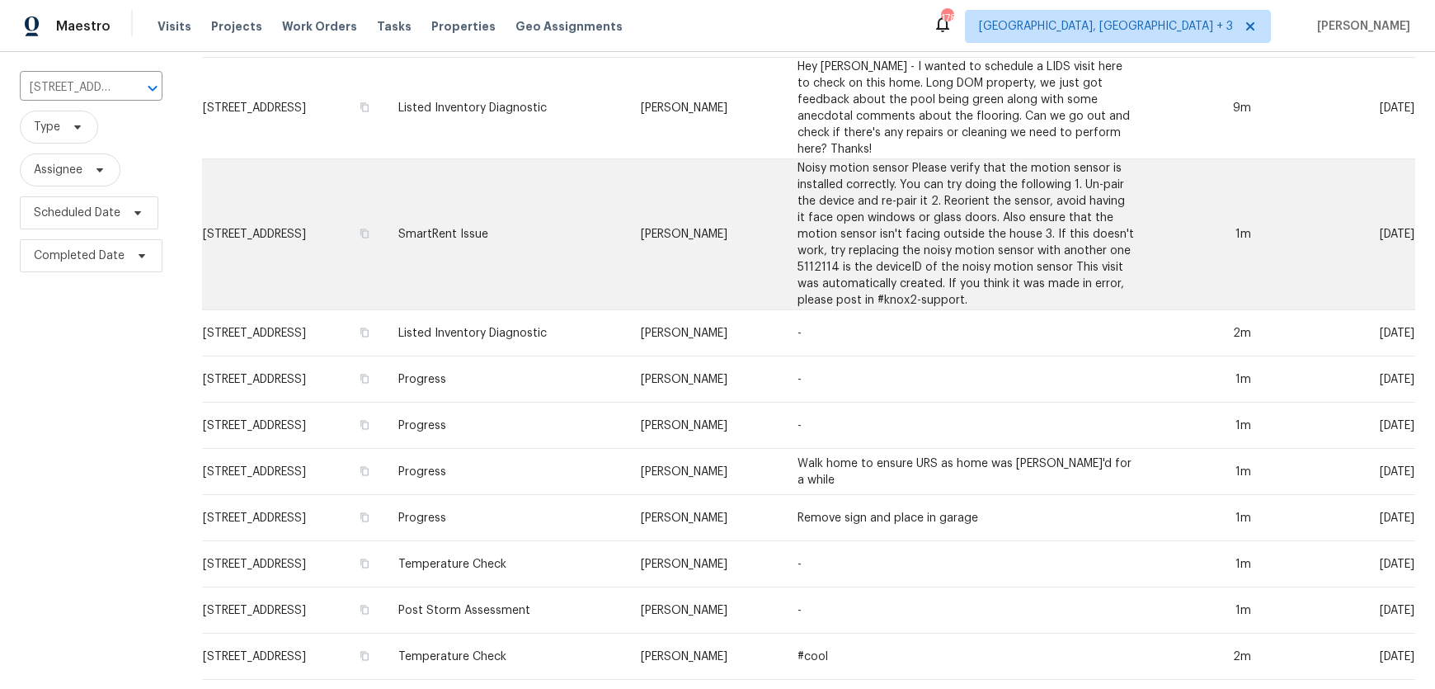
scroll to position [120, 0]
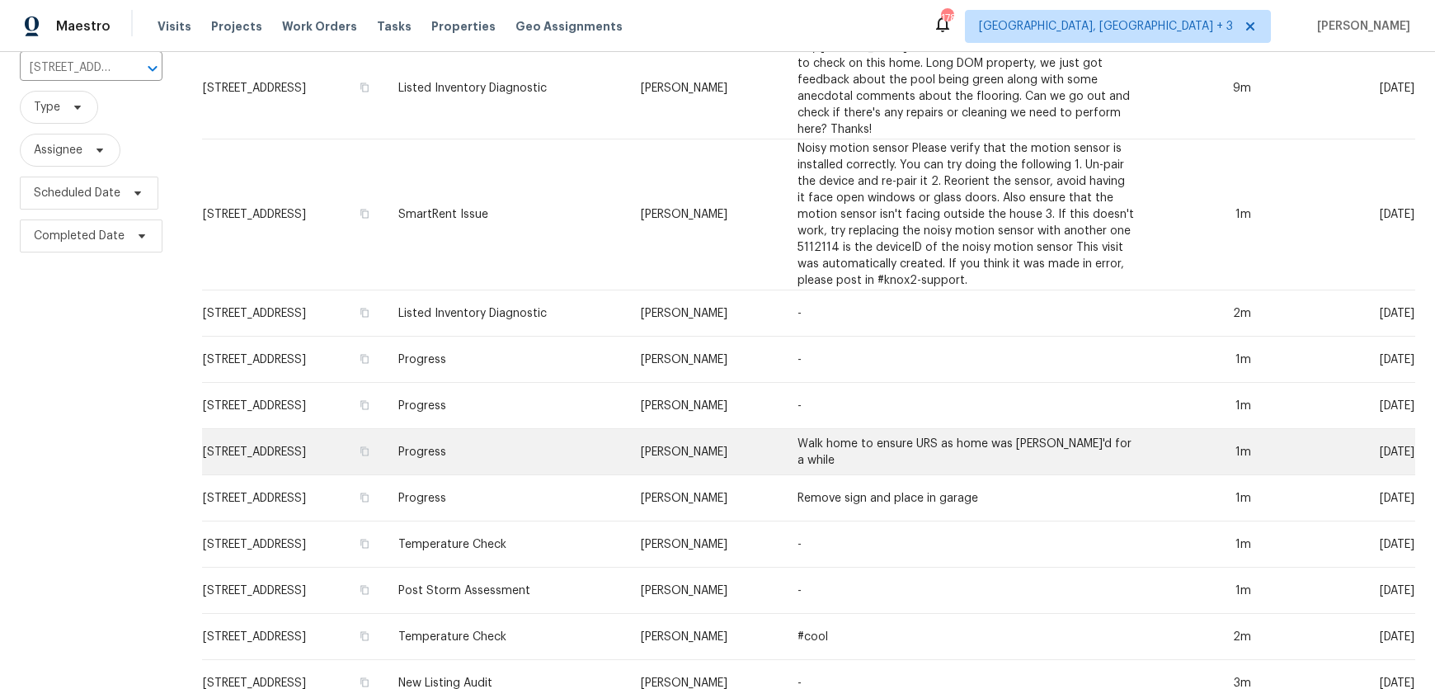
click at [846, 440] on td "Walk home to ensure URS as home was [PERSON_NAME]'d for a while" at bounding box center [966, 452] width 364 height 46
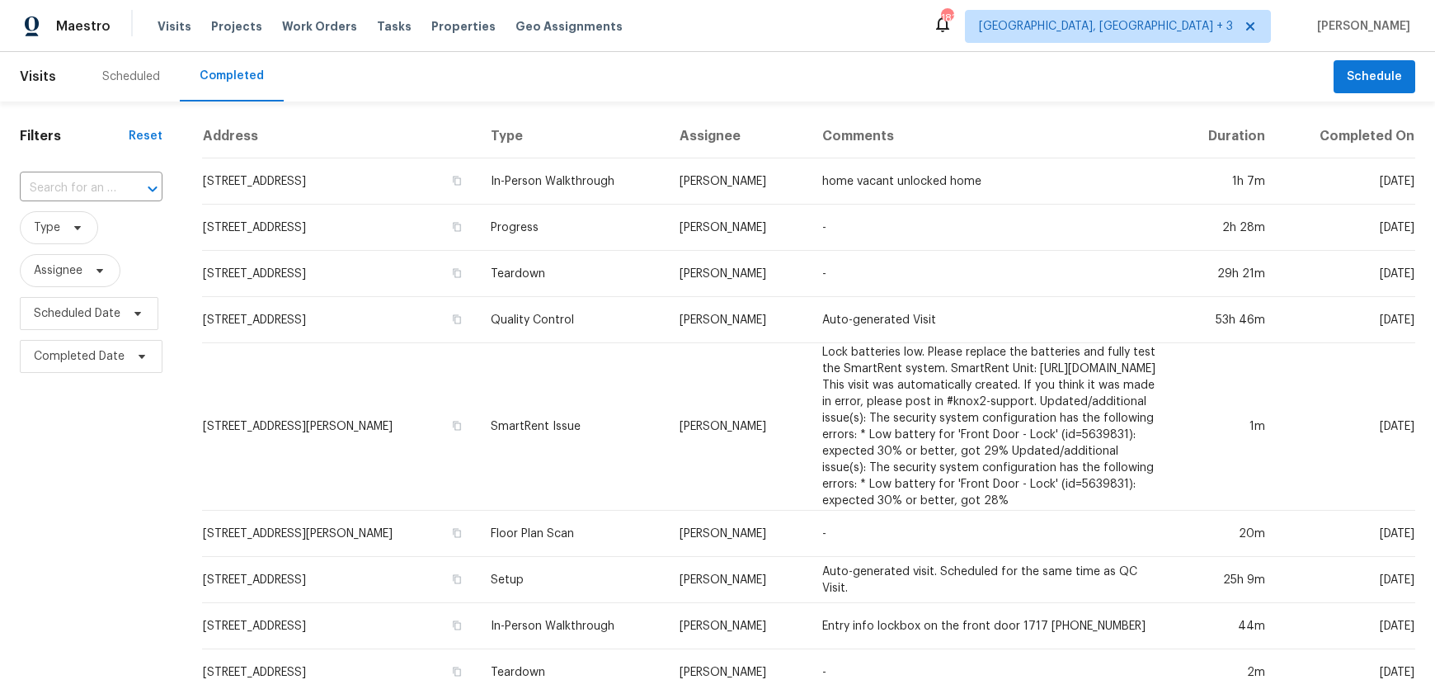
scroll to position [2, 0]
click at [82, 185] on input "text" at bounding box center [68, 186] width 97 height 26
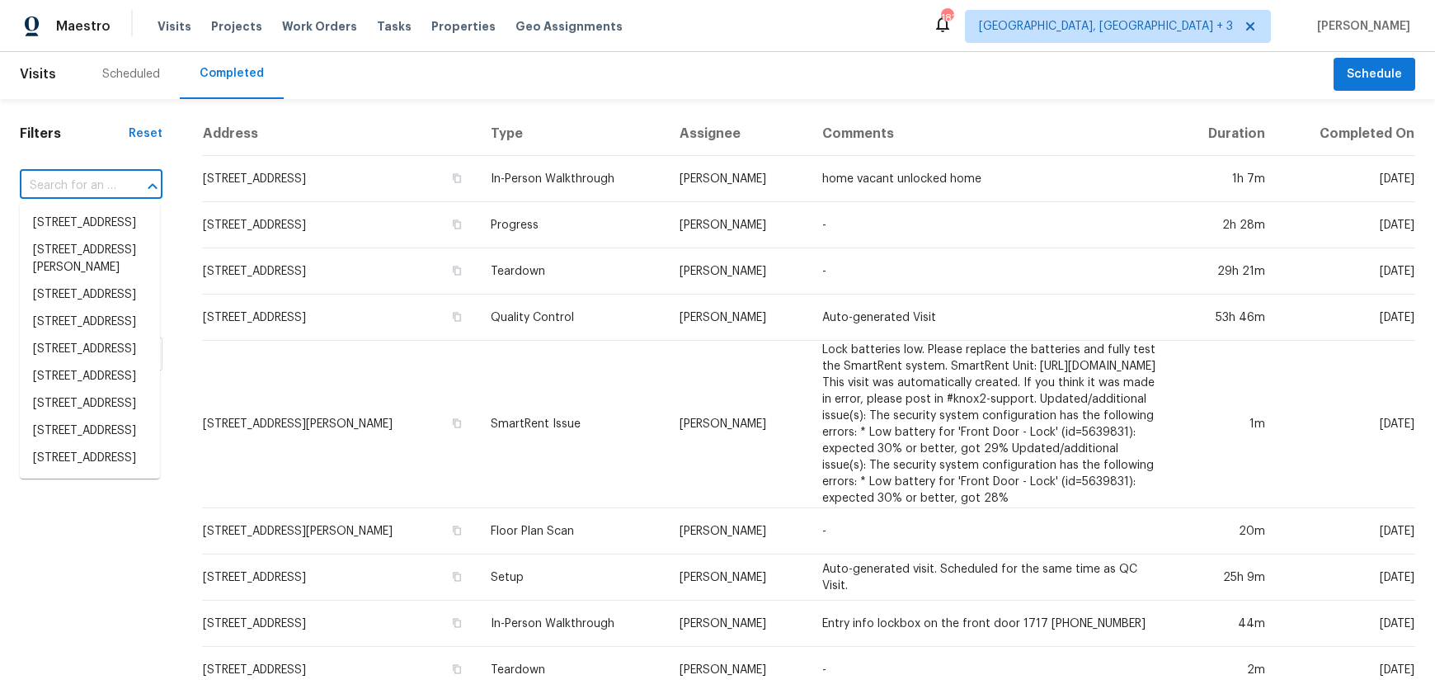
paste input "[STREET_ADDRESS]"
type input "[STREET_ADDRESS]"
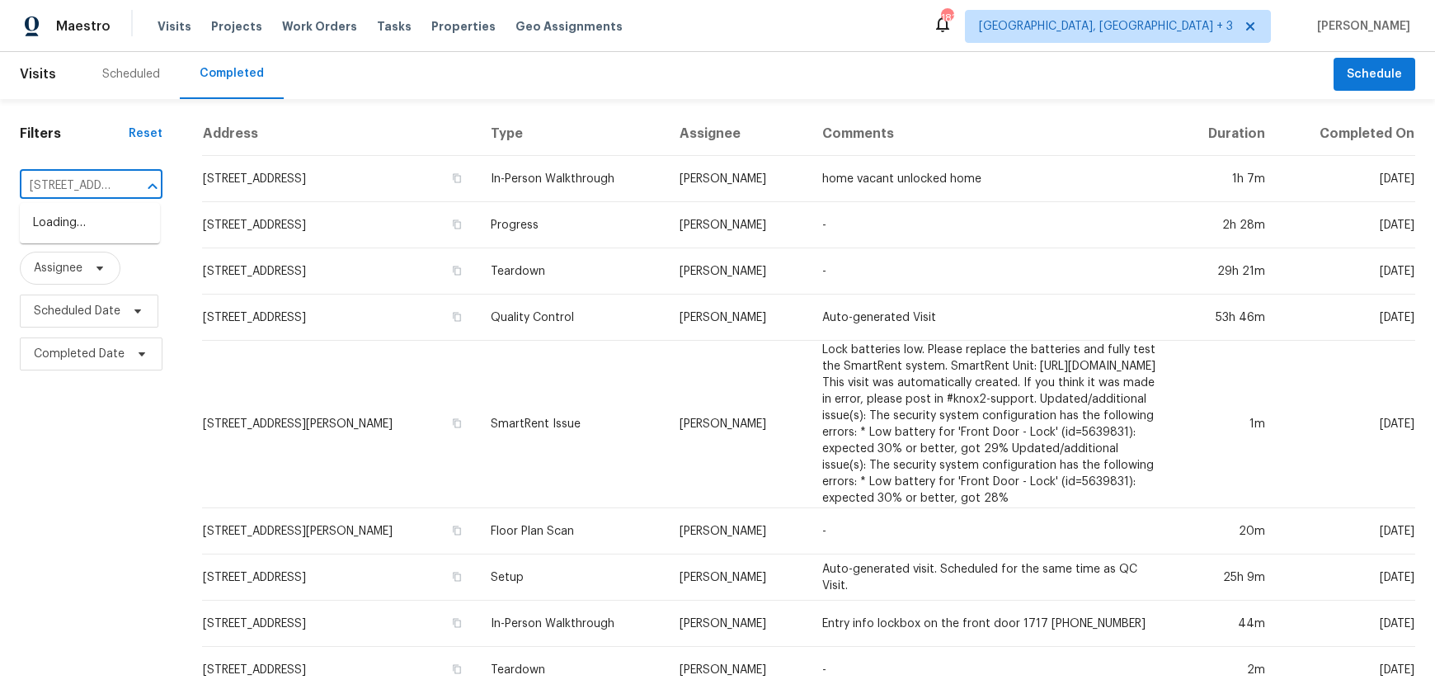
scroll to position [0, 111]
click at [73, 231] on li "[STREET_ADDRESS]" at bounding box center [90, 223] width 140 height 27
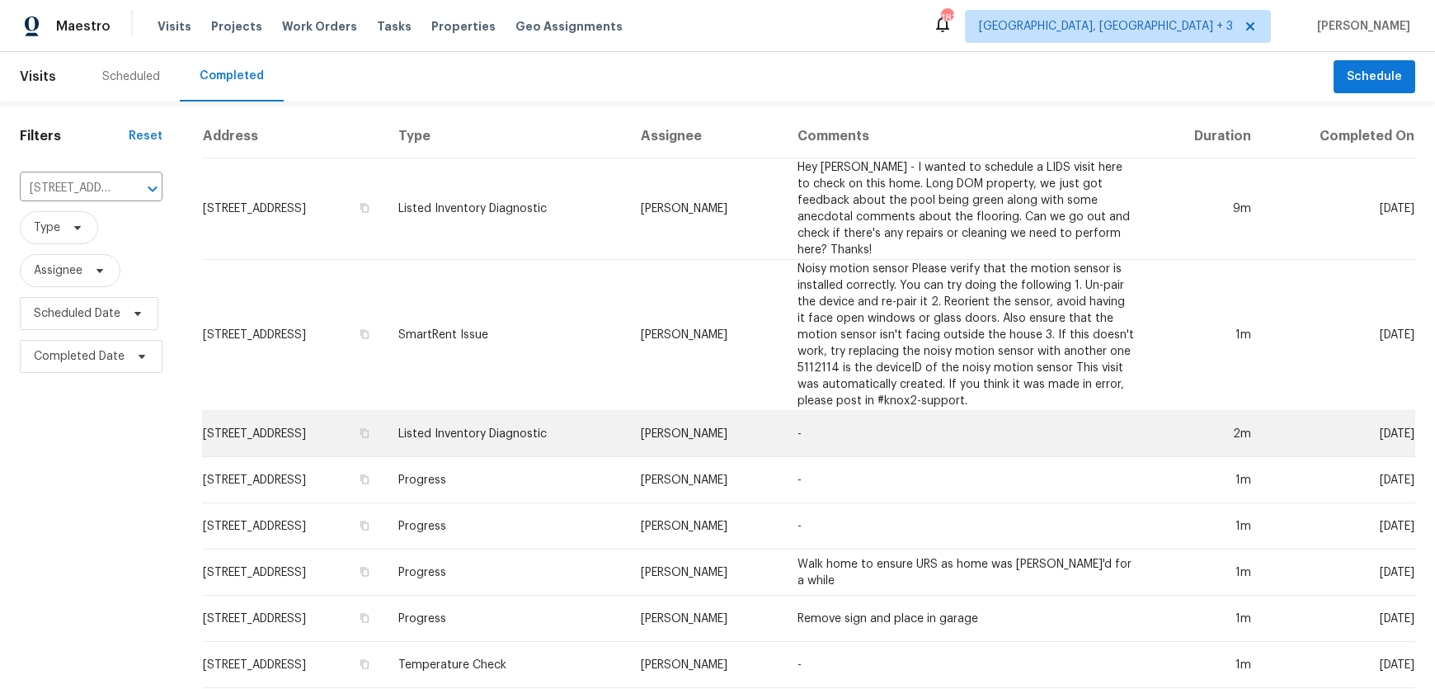
click at [888, 425] on td "-" at bounding box center [966, 434] width 364 height 46
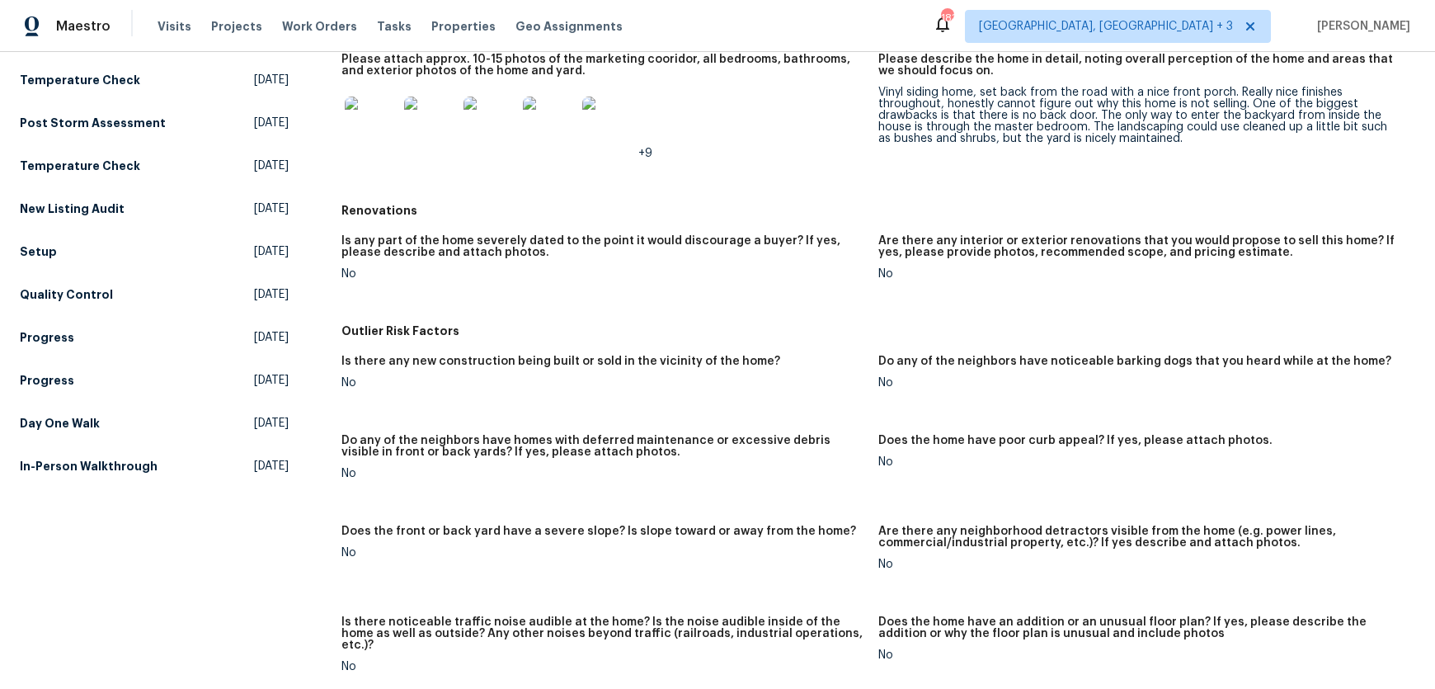
scroll to position [442, 0]
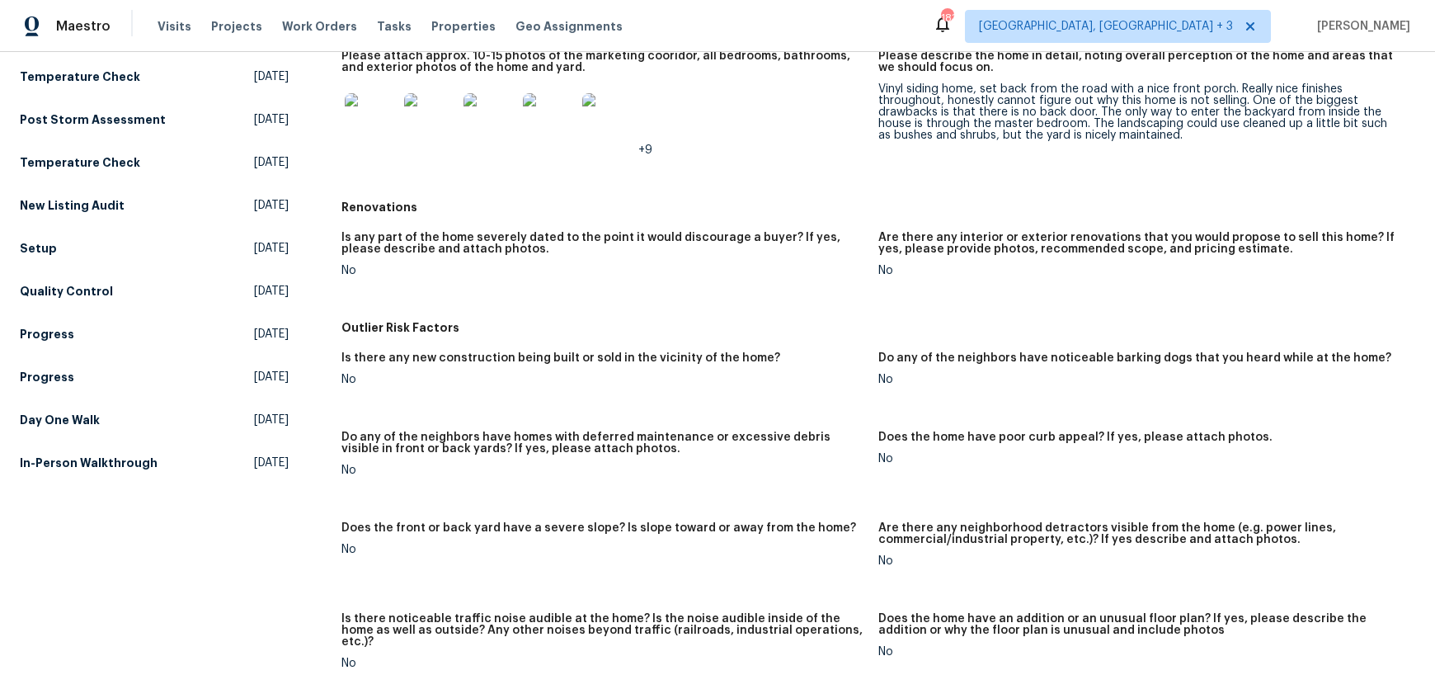
click at [1187, 111] on div "Vinyl siding home, set back from the road with a nice front porch. Really nice …" at bounding box center [1140, 112] width 524 height 58
drag, startPoint x: 1131, startPoint y: 99, endPoint x: 1238, endPoint y: 103, distance: 107.3
click at [1239, 103] on div "Vinyl siding home, set back from the road with a nice front porch. Really nice …" at bounding box center [1140, 112] width 524 height 58
copy div "why this home is not selling"
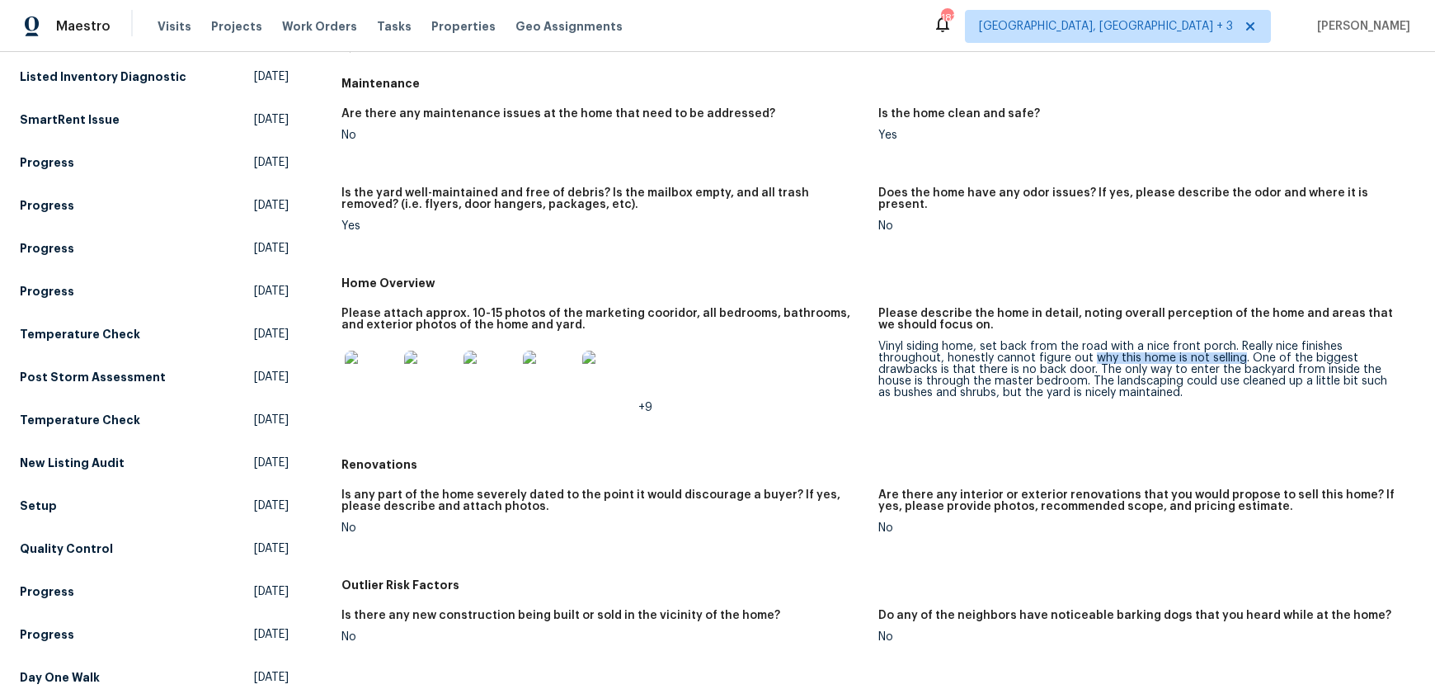
scroll to position [0, 0]
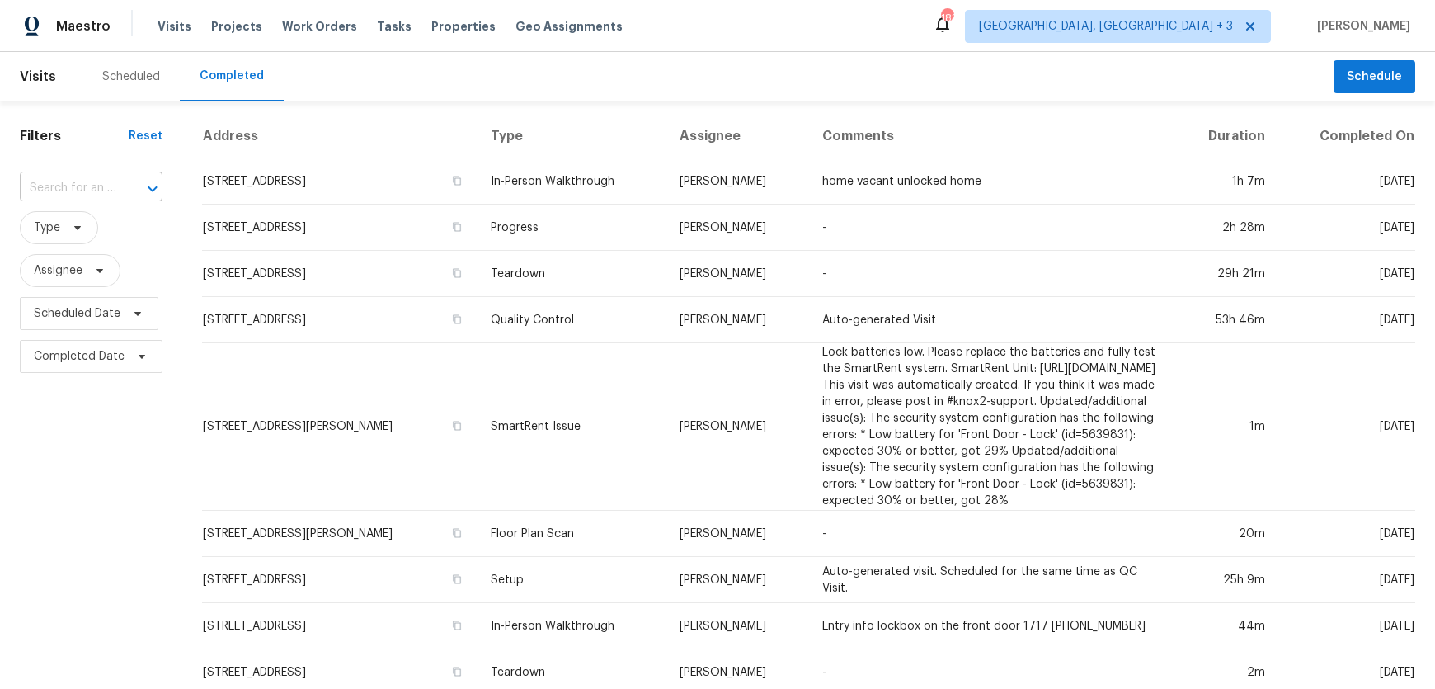
click at [89, 186] on input "text" at bounding box center [68, 189] width 97 height 26
paste input "why this home is not selling"
click at [89, 186] on input "why this home is not selling" at bounding box center [68, 189] width 97 height 26
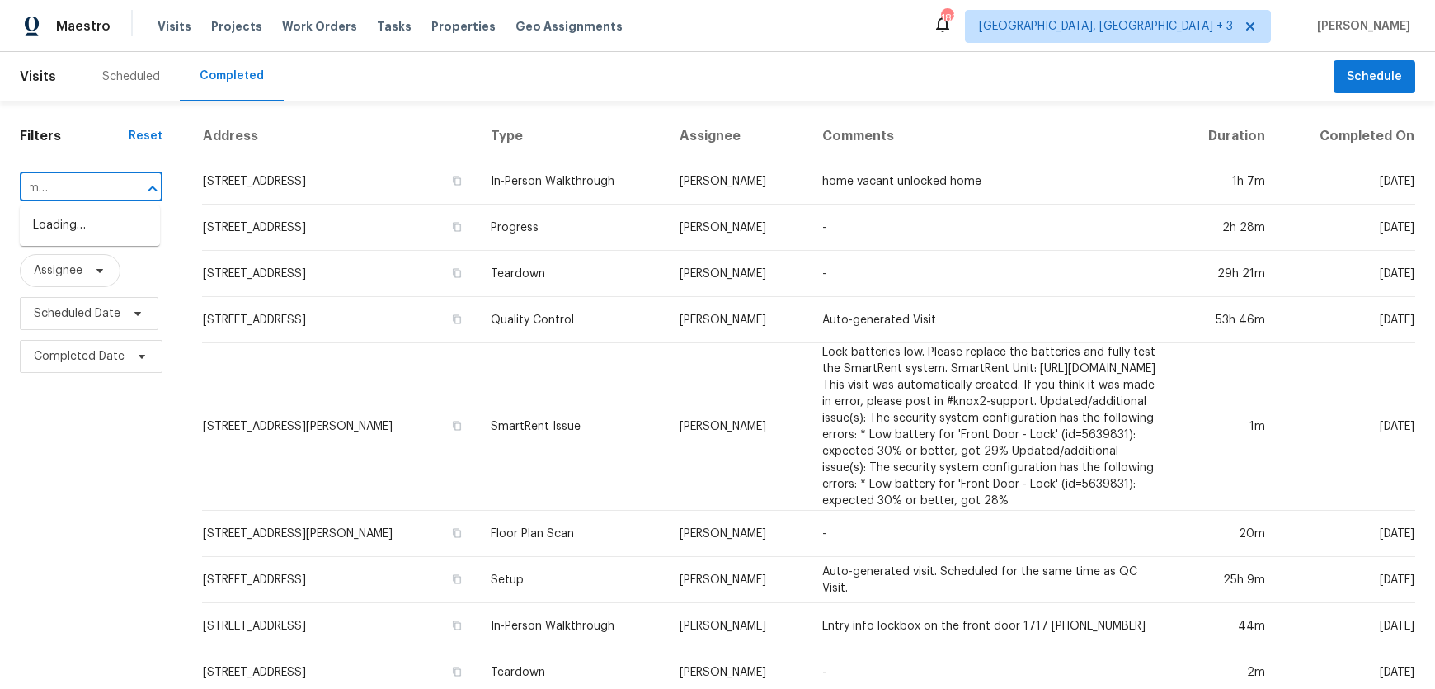
click at [89, 186] on input "why this home is not selling" at bounding box center [68, 189] width 97 height 26
type input "why this home is not selling"
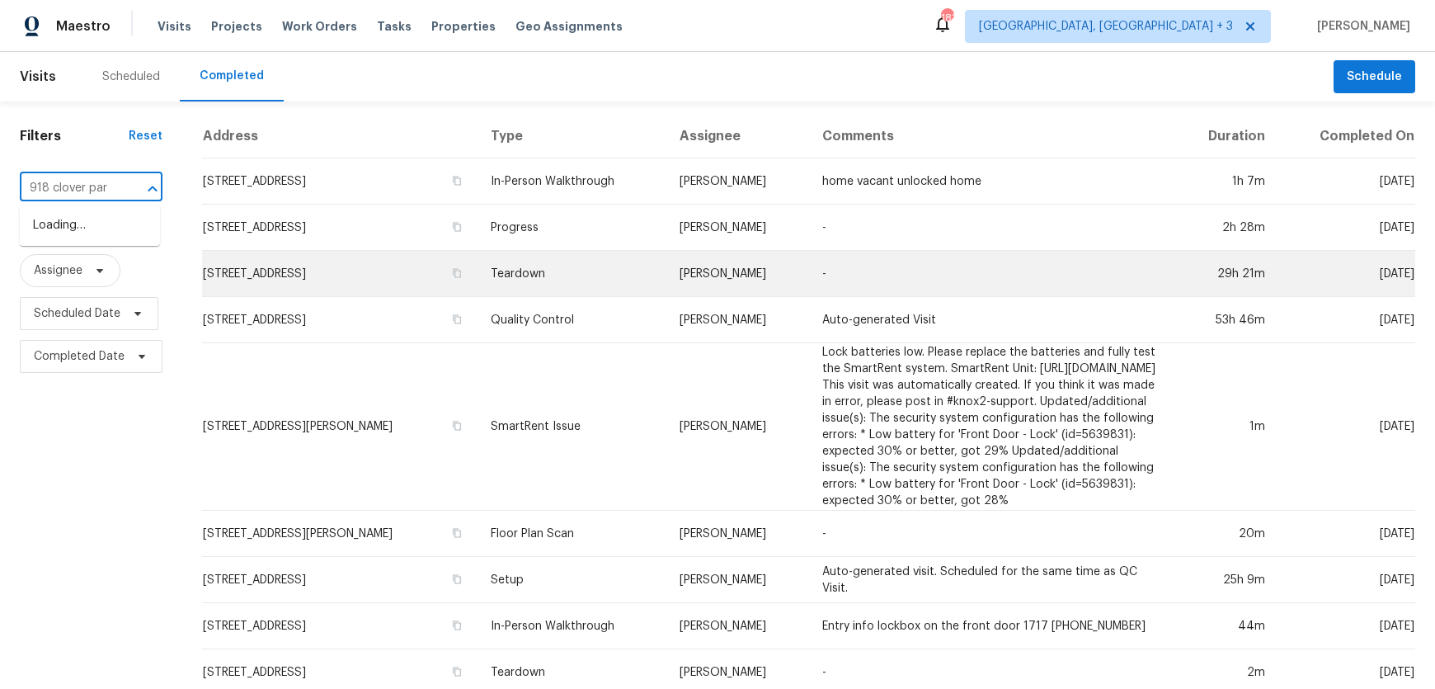
type input "[STREET_ADDRESS]"
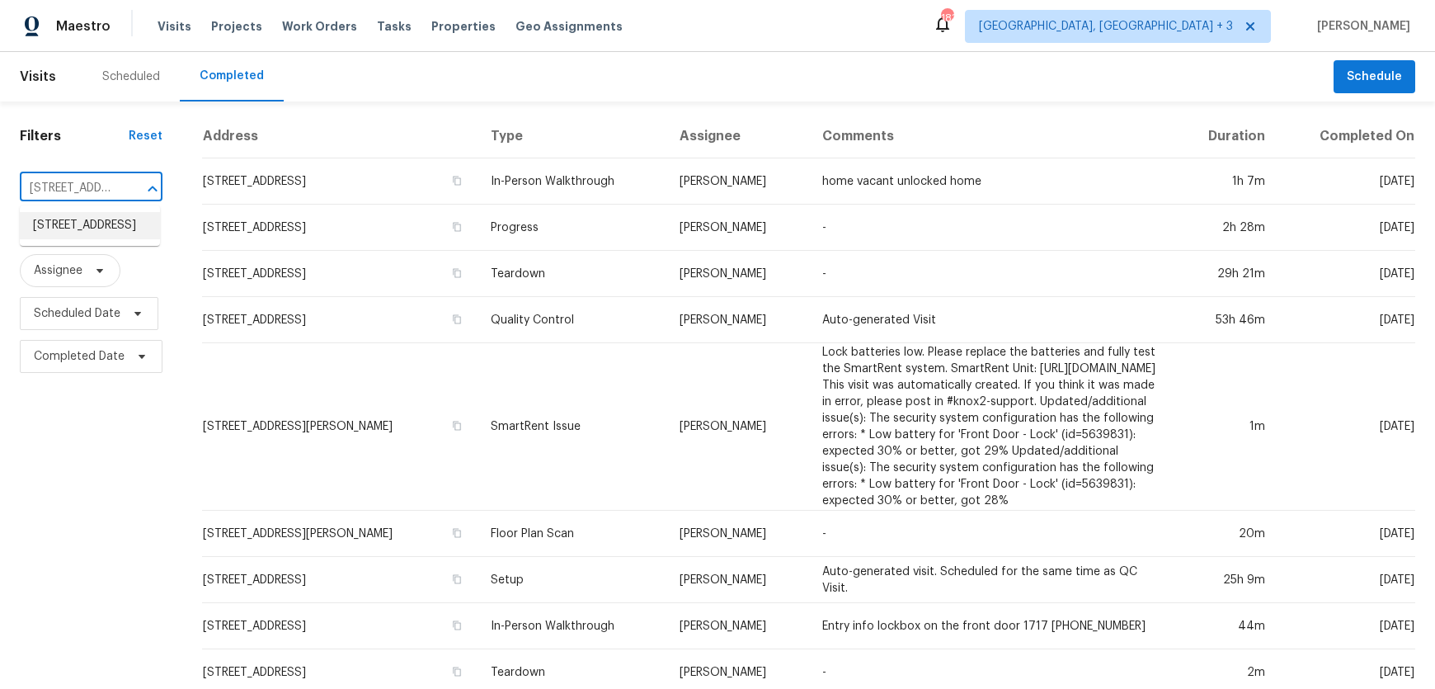
click at [64, 239] on li "[STREET_ADDRESS]" at bounding box center [90, 225] width 140 height 27
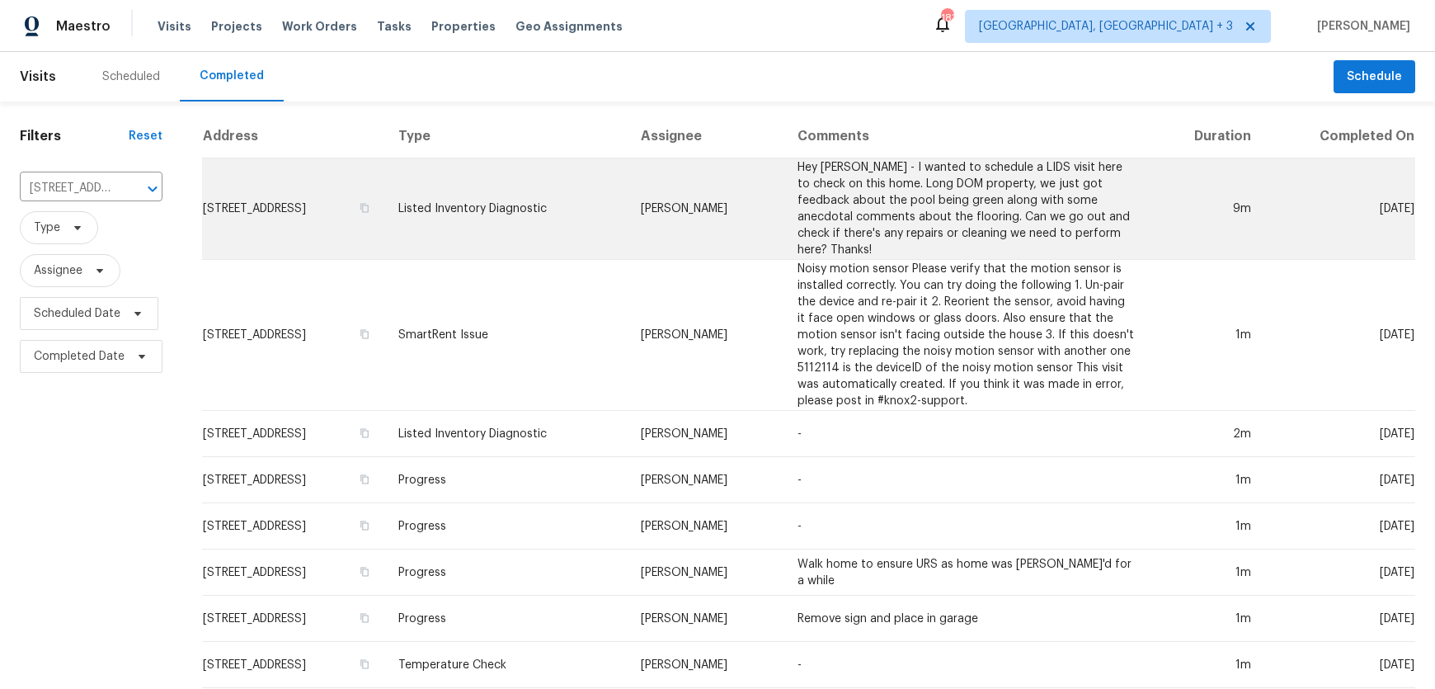
click at [896, 220] on td "Hey [PERSON_NAME] - I wanted to schedule a LIDS visit here to check on this hom…" at bounding box center [966, 208] width 364 height 101
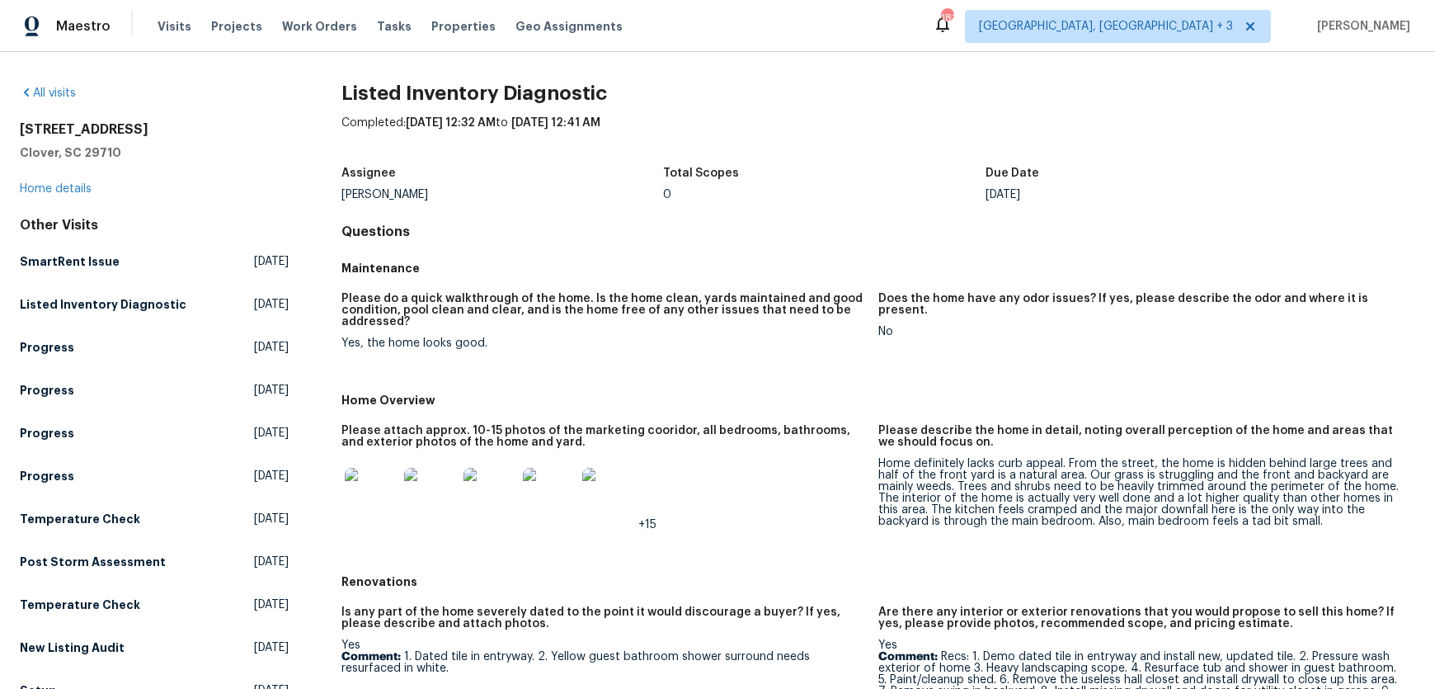
drag, startPoint x: 21, startPoint y: 125, endPoint x: 140, endPoint y: 129, distance: 119.7
click at [140, 129] on h2 "[STREET_ADDRESS]" at bounding box center [154, 129] width 269 height 16
copy h2 "[STREET_ADDRESS]"
click at [211, 27] on span "Projects" at bounding box center [236, 26] width 51 height 16
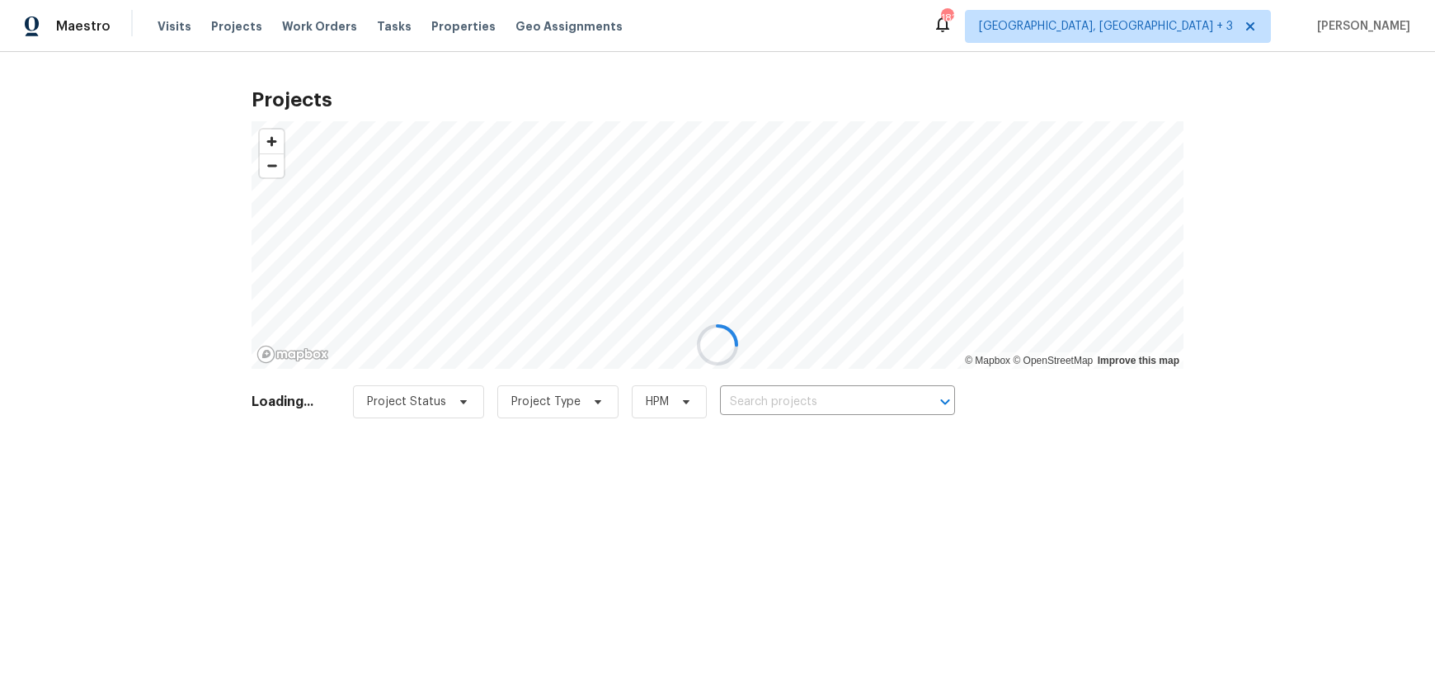
click at [746, 403] on div at bounding box center [717, 344] width 1435 height 689
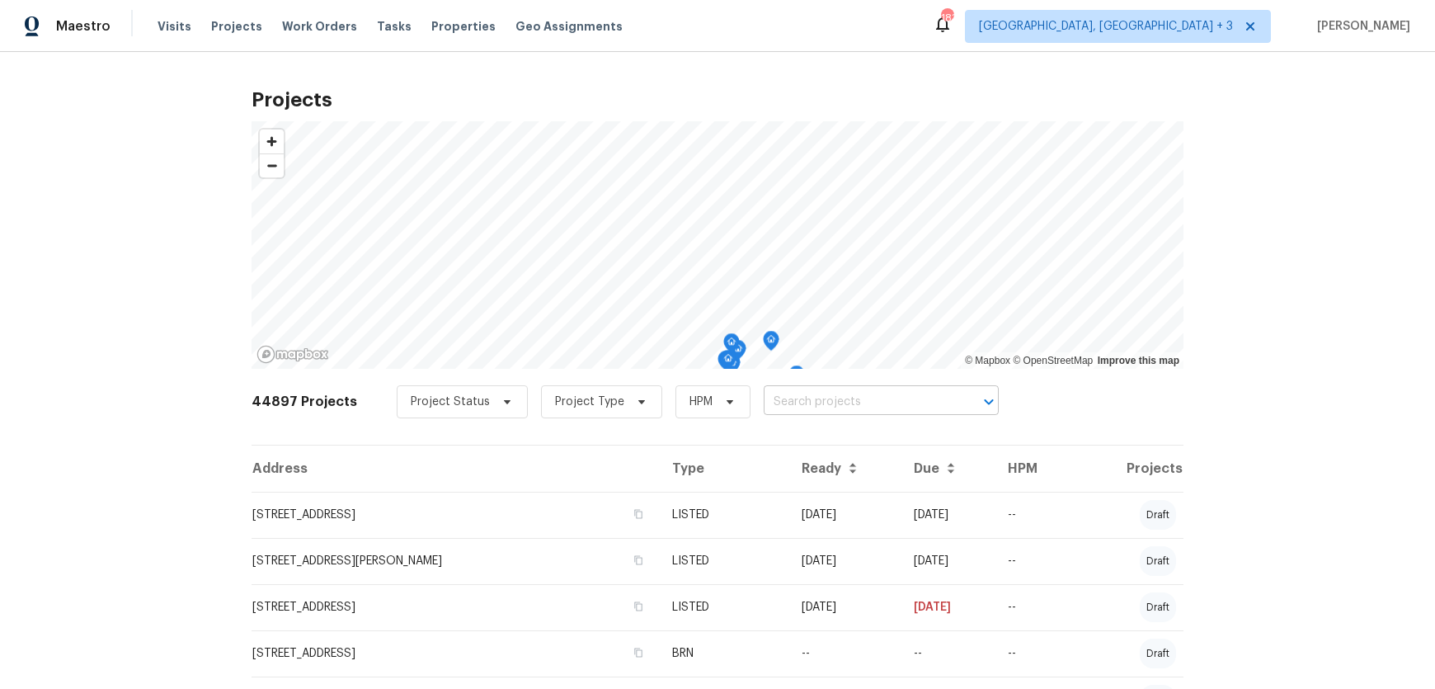
click at [765, 403] on input "text" at bounding box center [858, 402] width 189 height 26
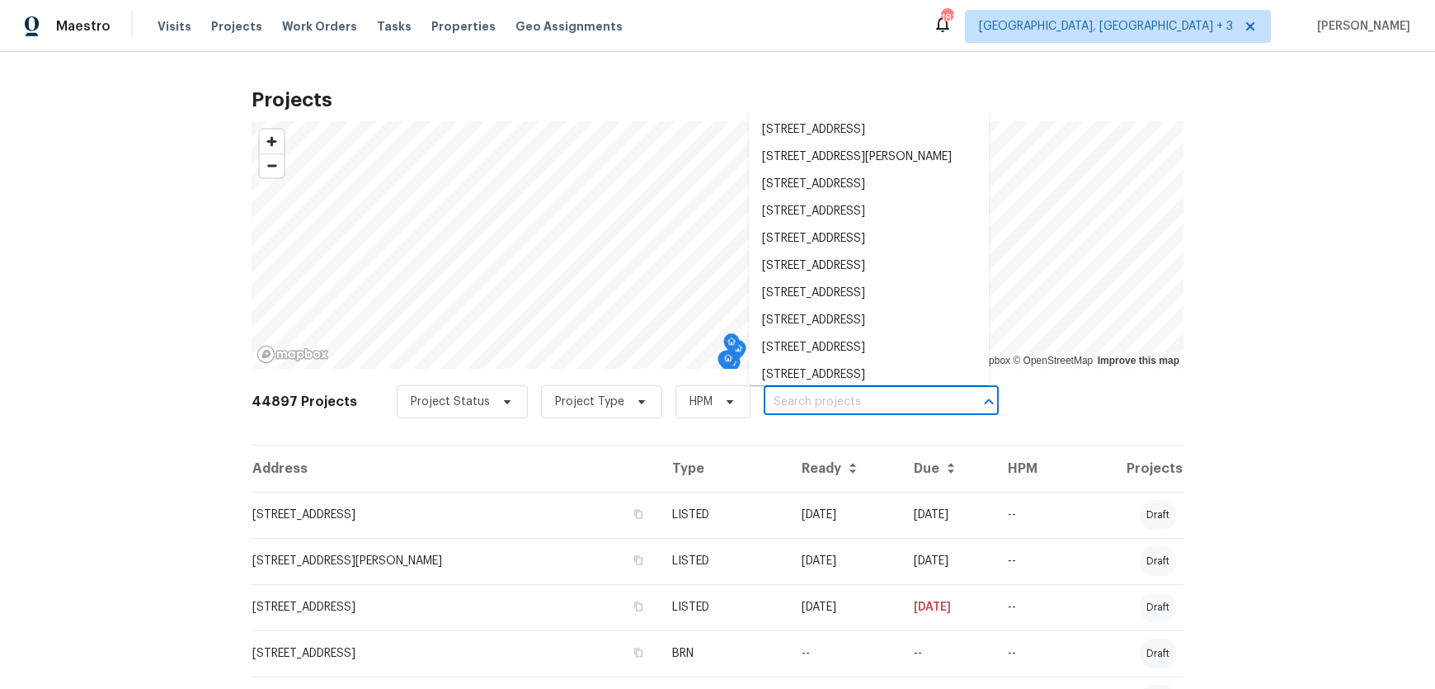
paste input "[STREET_ADDRESS]"
type input "[STREET_ADDRESS]"
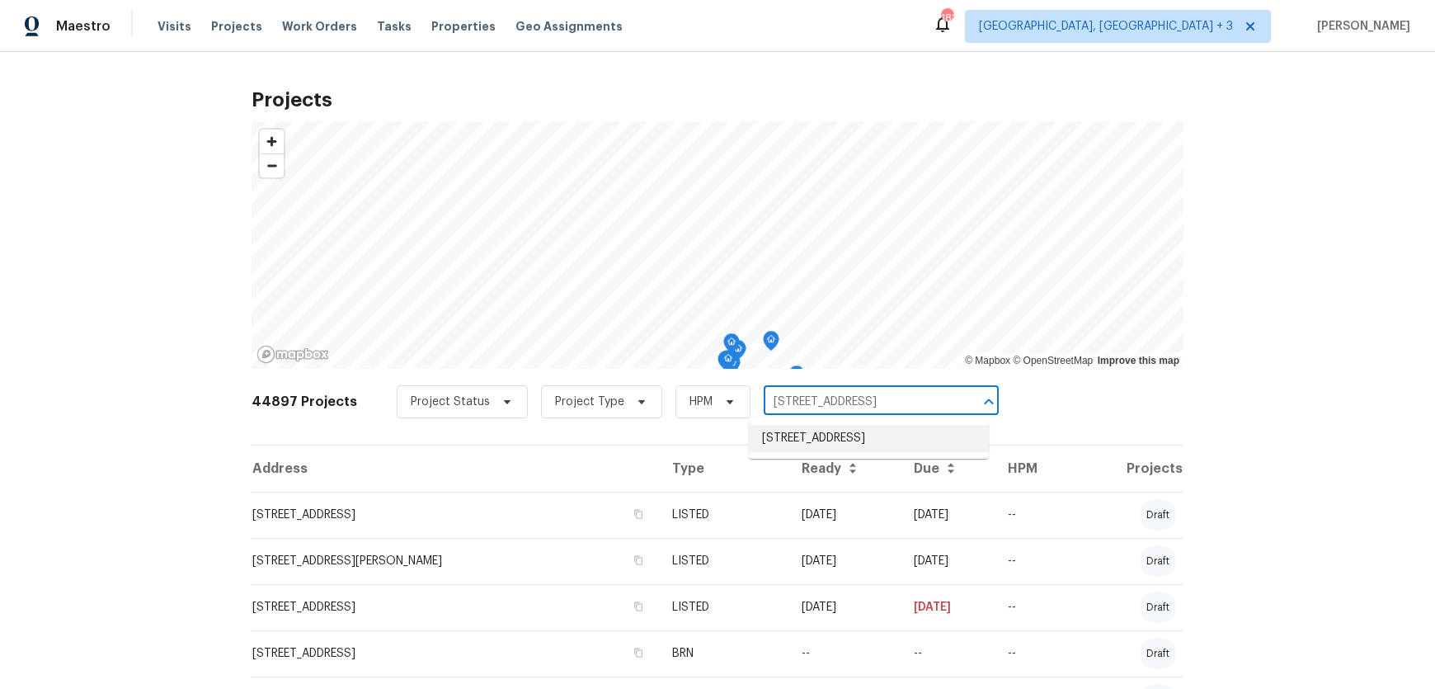
click at [793, 434] on li "[STREET_ADDRESS]" at bounding box center [869, 438] width 240 height 27
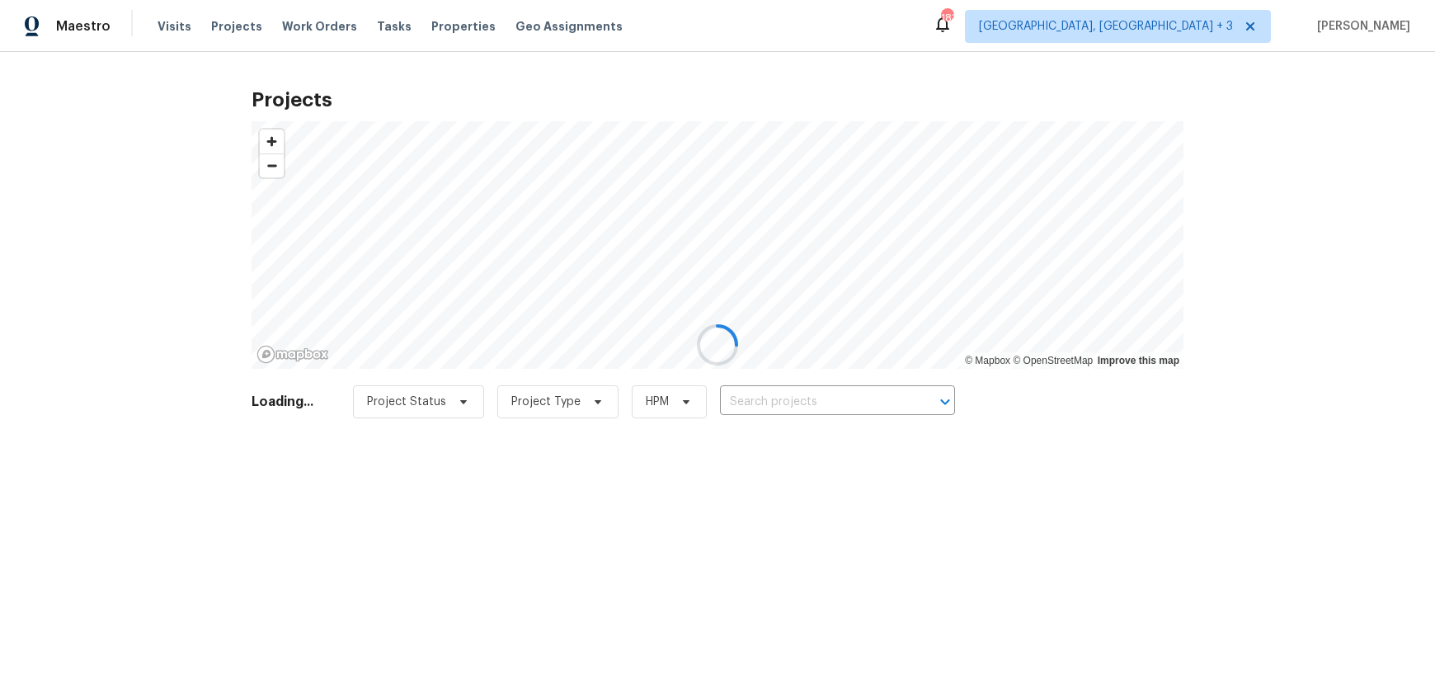
type input "[STREET_ADDRESS]"
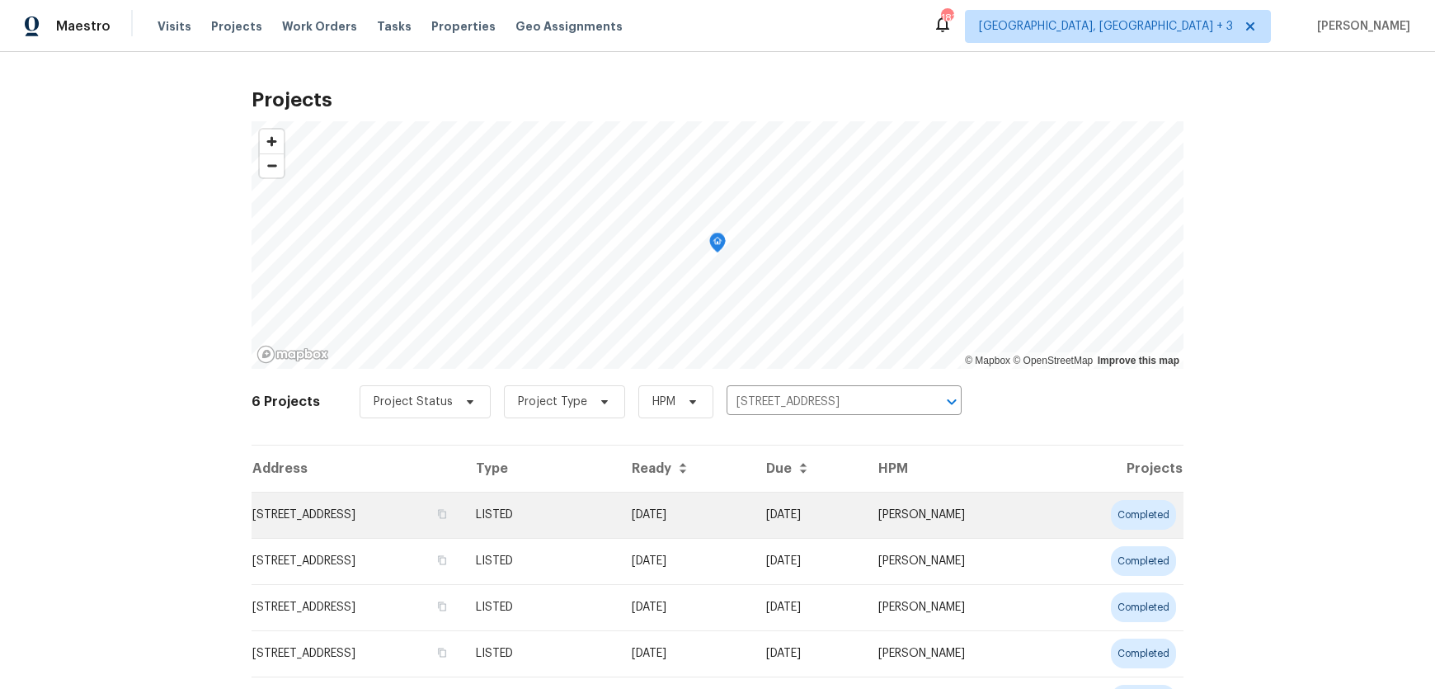
scroll to position [133, 0]
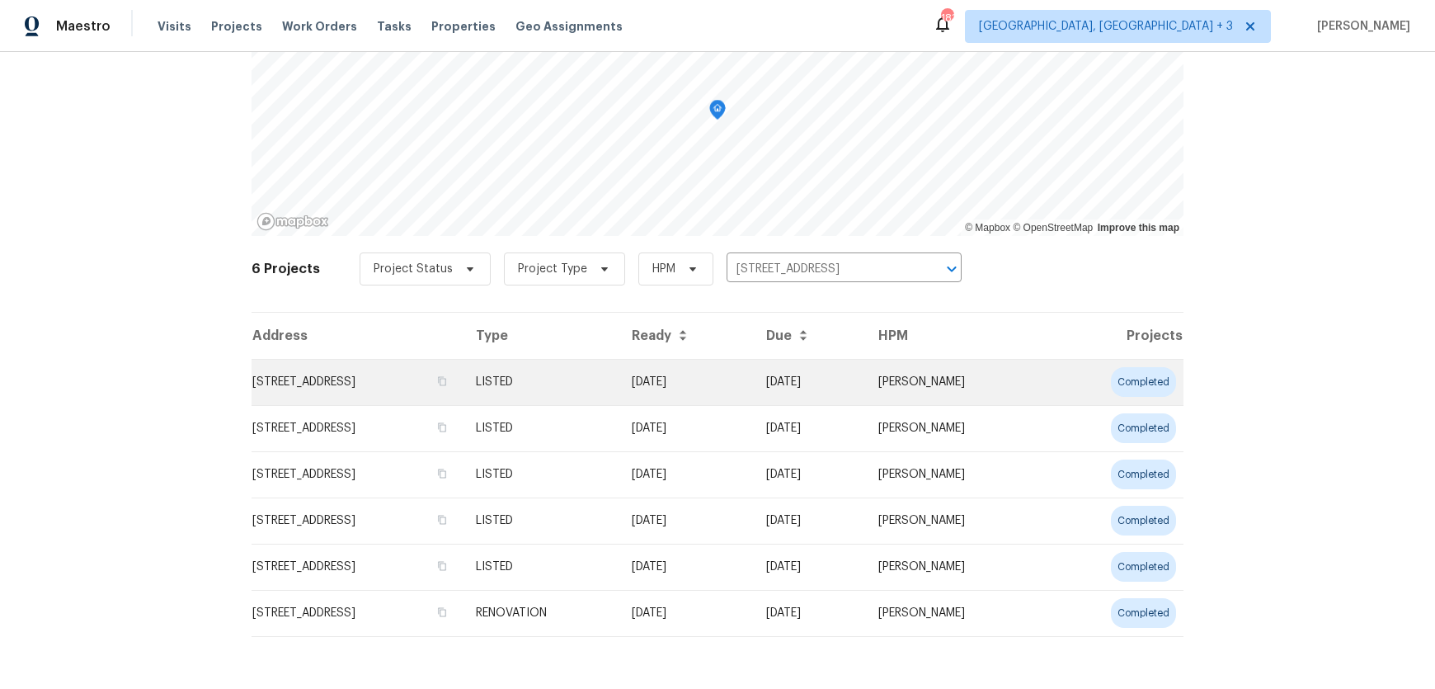
click at [463, 391] on td "[STREET_ADDRESS]" at bounding box center [357, 382] width 211 height 46
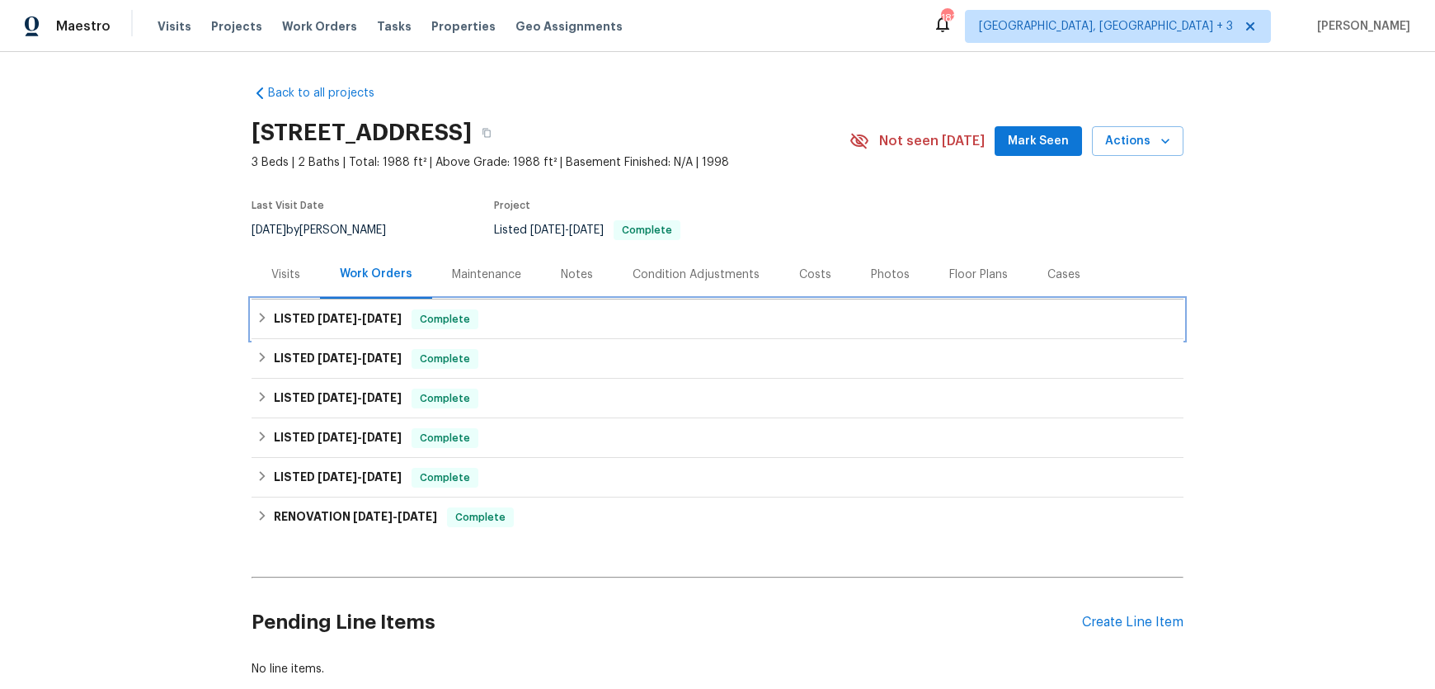
click at [294, 317] on h6 "LISTED [DATE] - [DATE]" at bounding box center [338, 319] width 128 height 20
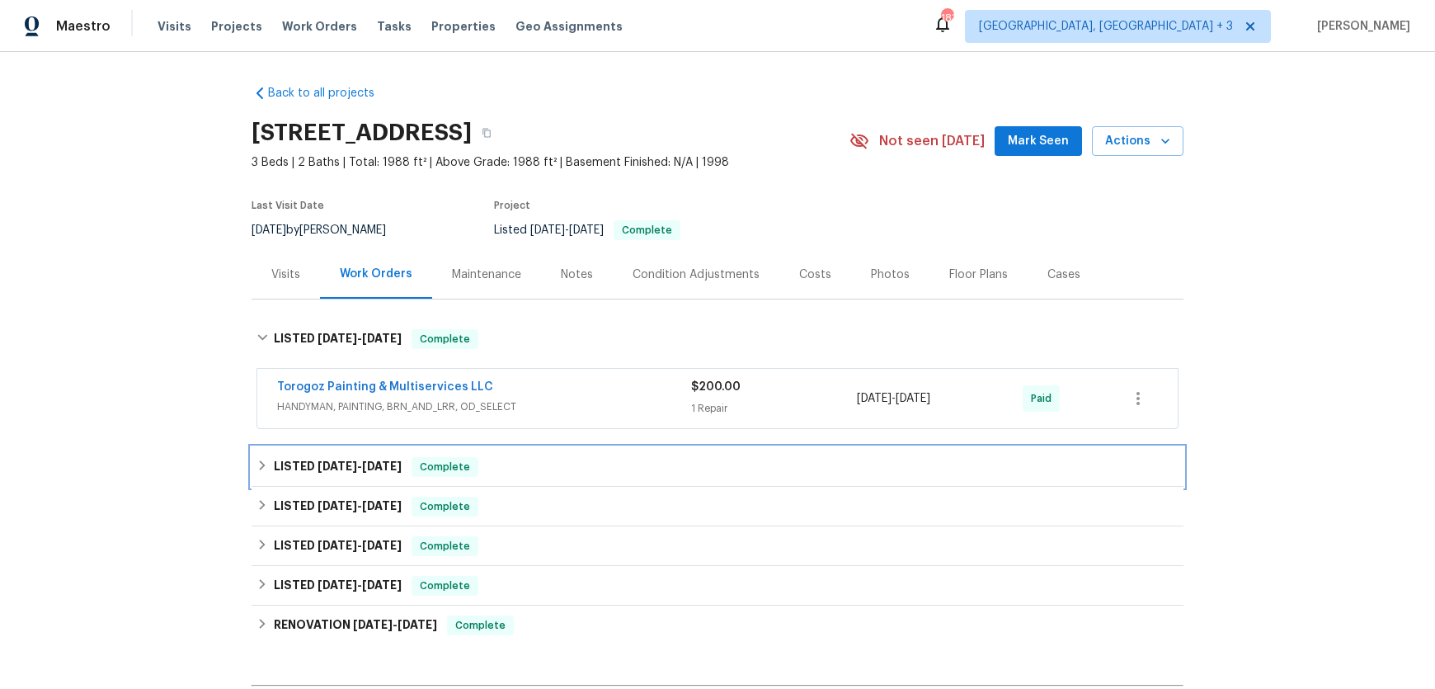
click at [307, 464] on h6 "LISTED [DATE] - [DATE]" at bounding box center [338, 467] width 128 height 20
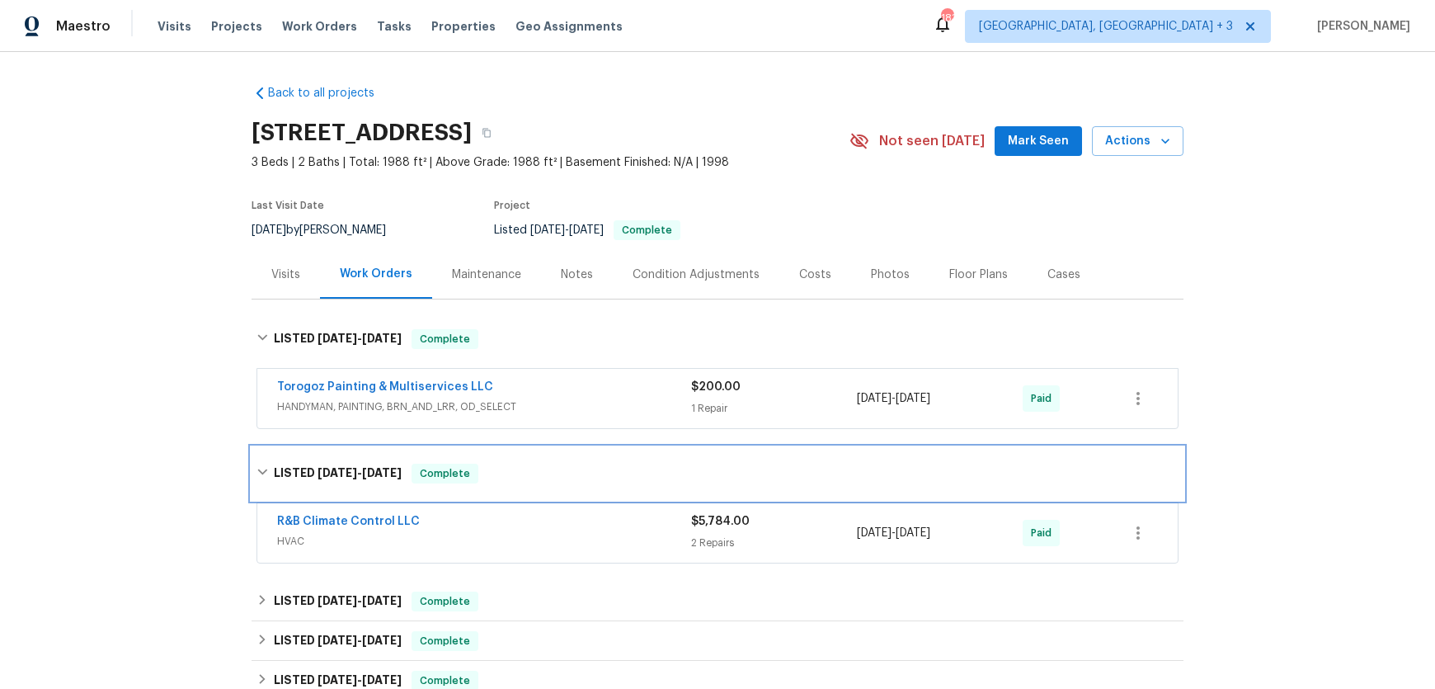
scroll to position [58, 0]
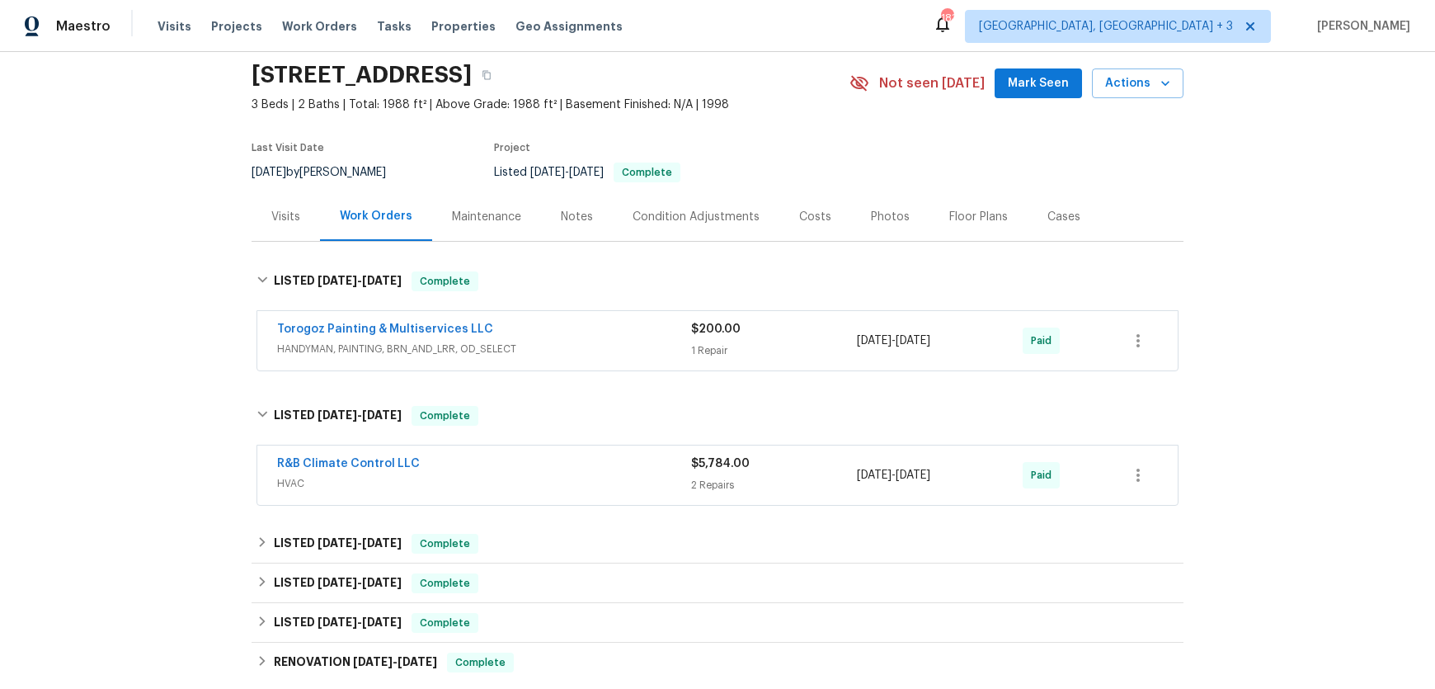
drag, startPoint x: 575, startPoint y: 220, endPoint x: 558, endPoint y: 254, distance: 37.6
click at [575, 220] on div "Notes" at bounding box center [577, 217] width 32 height 16
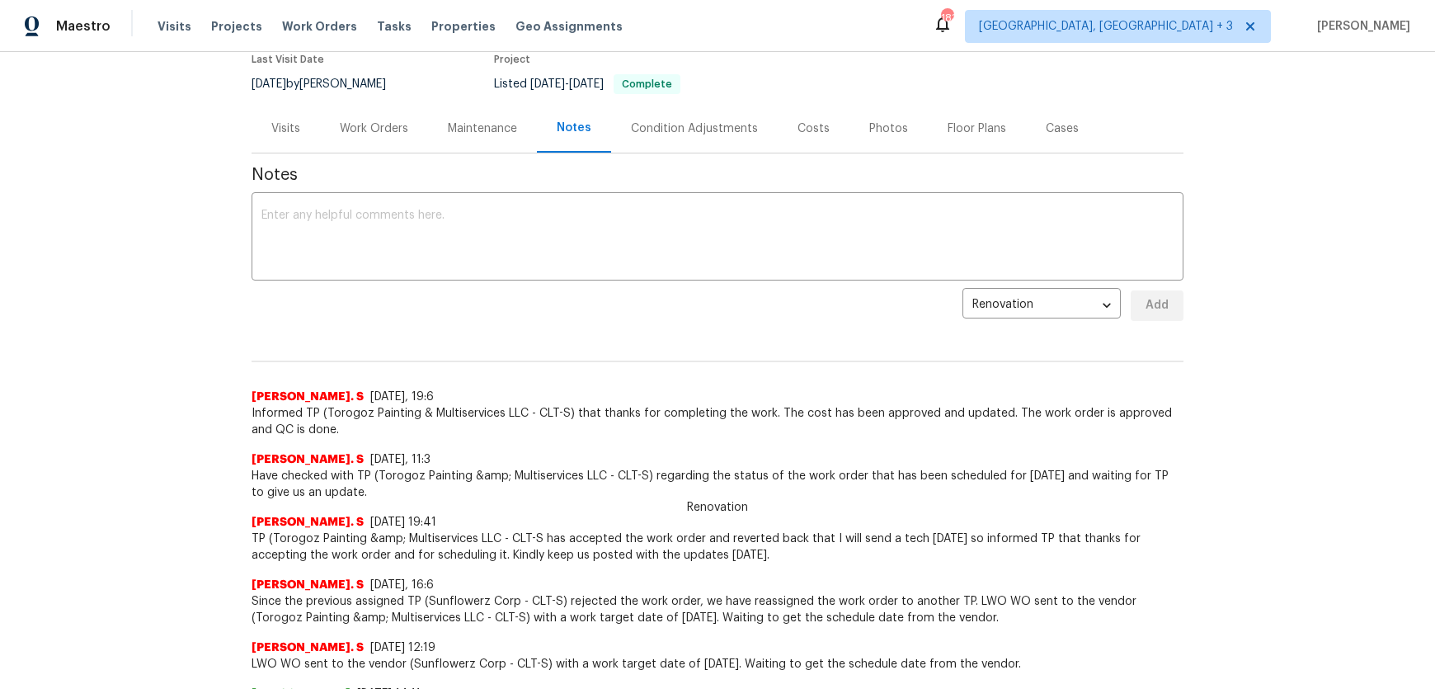
scroll to position [148, 0]
drag, startPoint x: 382, startPoint y: 124, endPoint x: 381, endPoint y: 132, distance: 8.3
click at [382, 123] on div "Work Orders" at bounding box center [374, 127] width 68 height 16
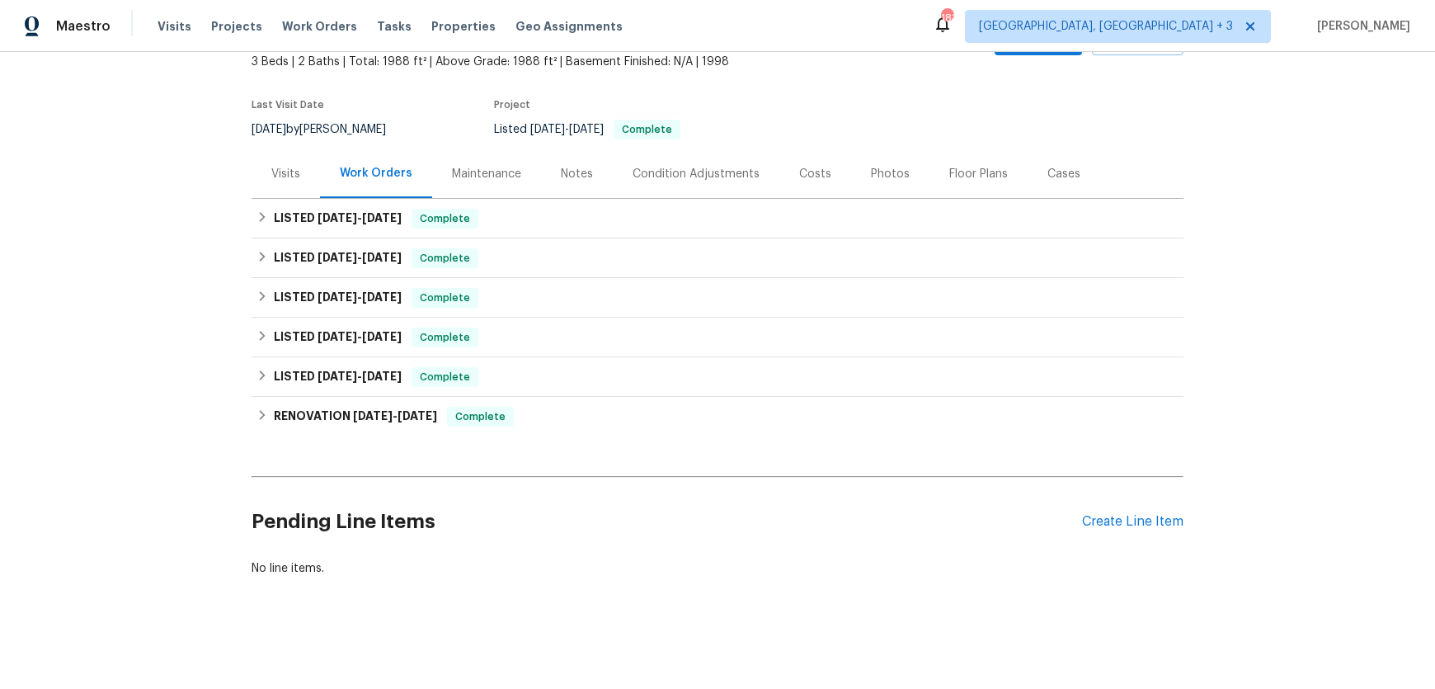
scroll to position [101, 0]
click at [337, 219] on span "[DATE]" at bounding box center [338, 218] width 40 height 12
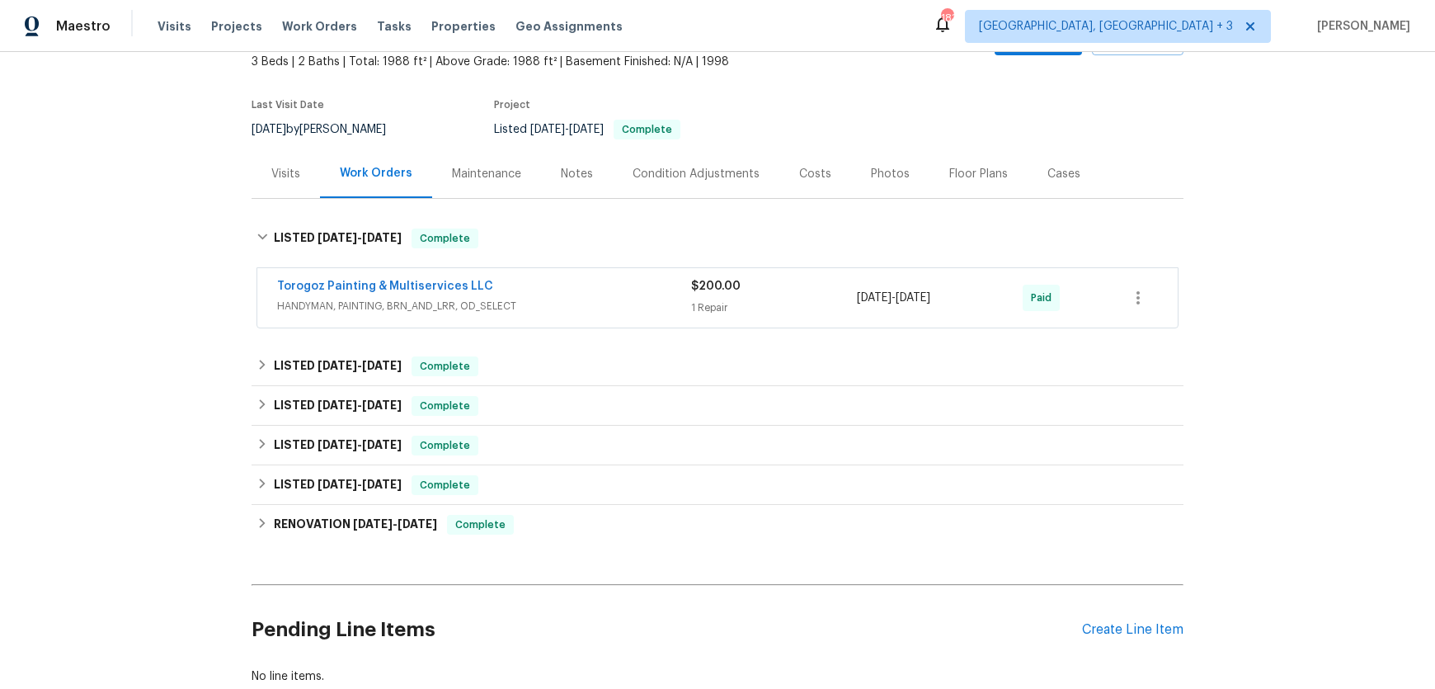
click at [427, 293] on span "Torogoz Painting & Multiservices LLC" at bounding box center [385, 286] width 216 height 16
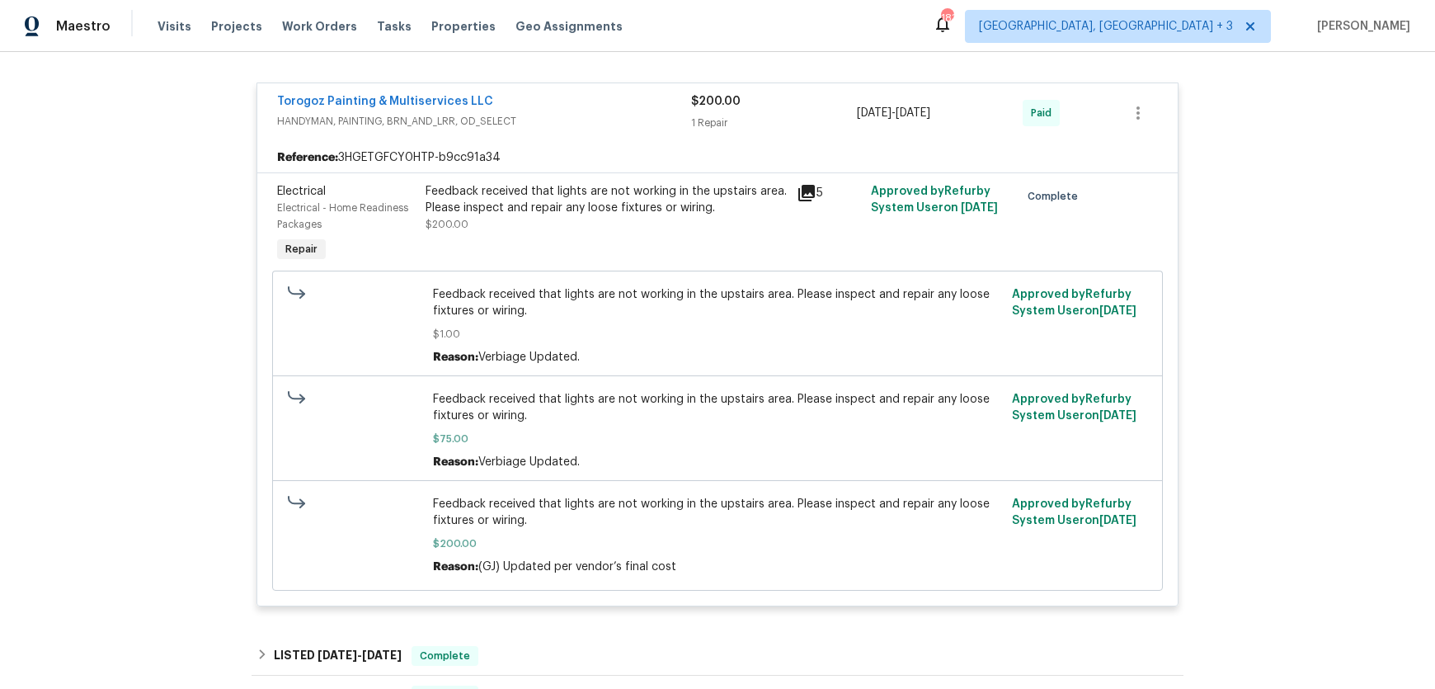
scroll to position [301, 0]
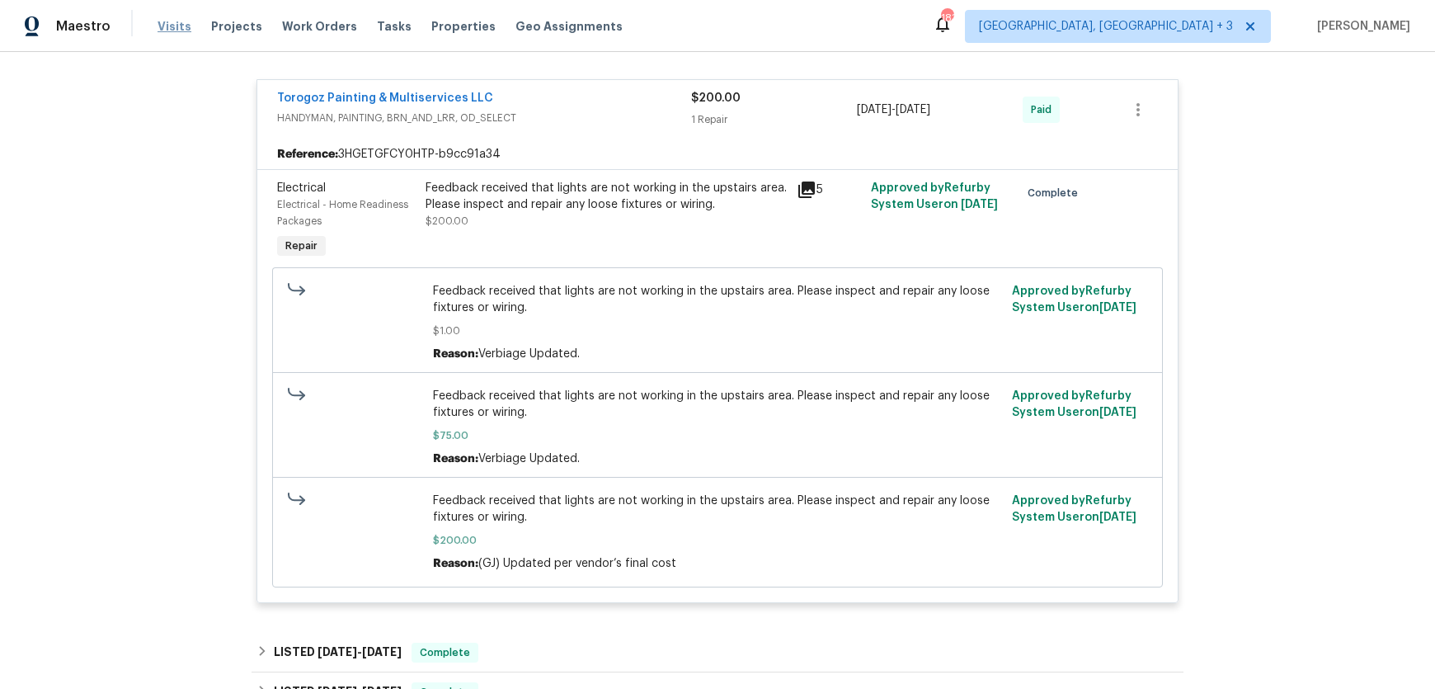
click at [173, 30] on span "Visits" at bounding box center [175, 26] width 34 height 16
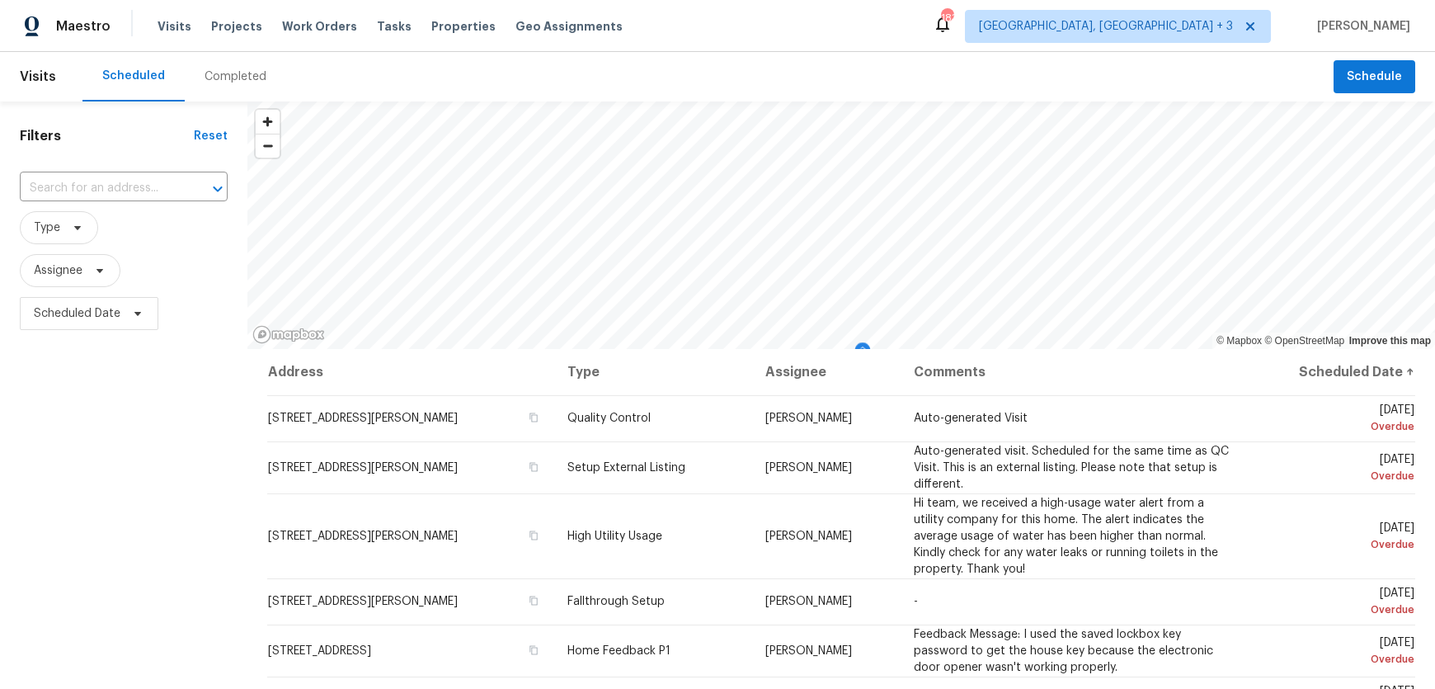
click at [230, 83] on div "Completed" at bounding box center [236, 76] width 62 height 16
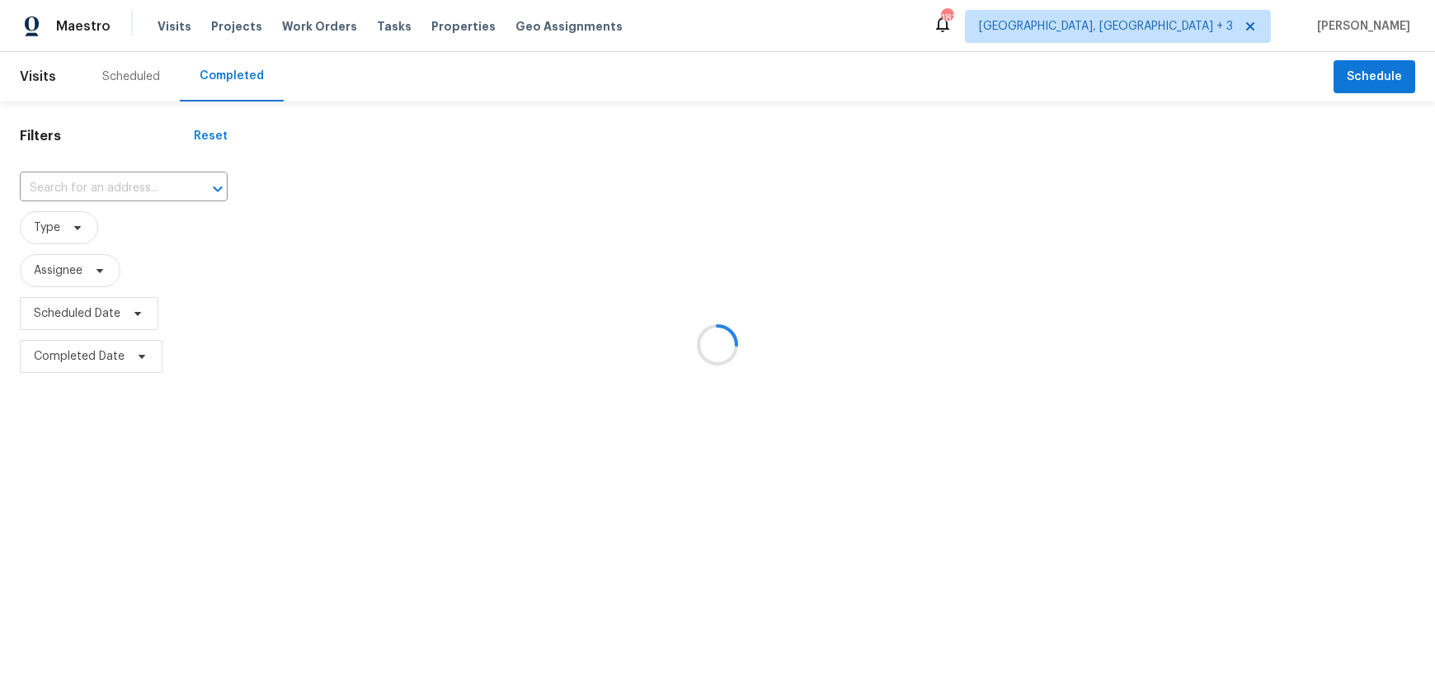
click at [108, 187] on div at bounding box center [717, 344] width 1435 height 689
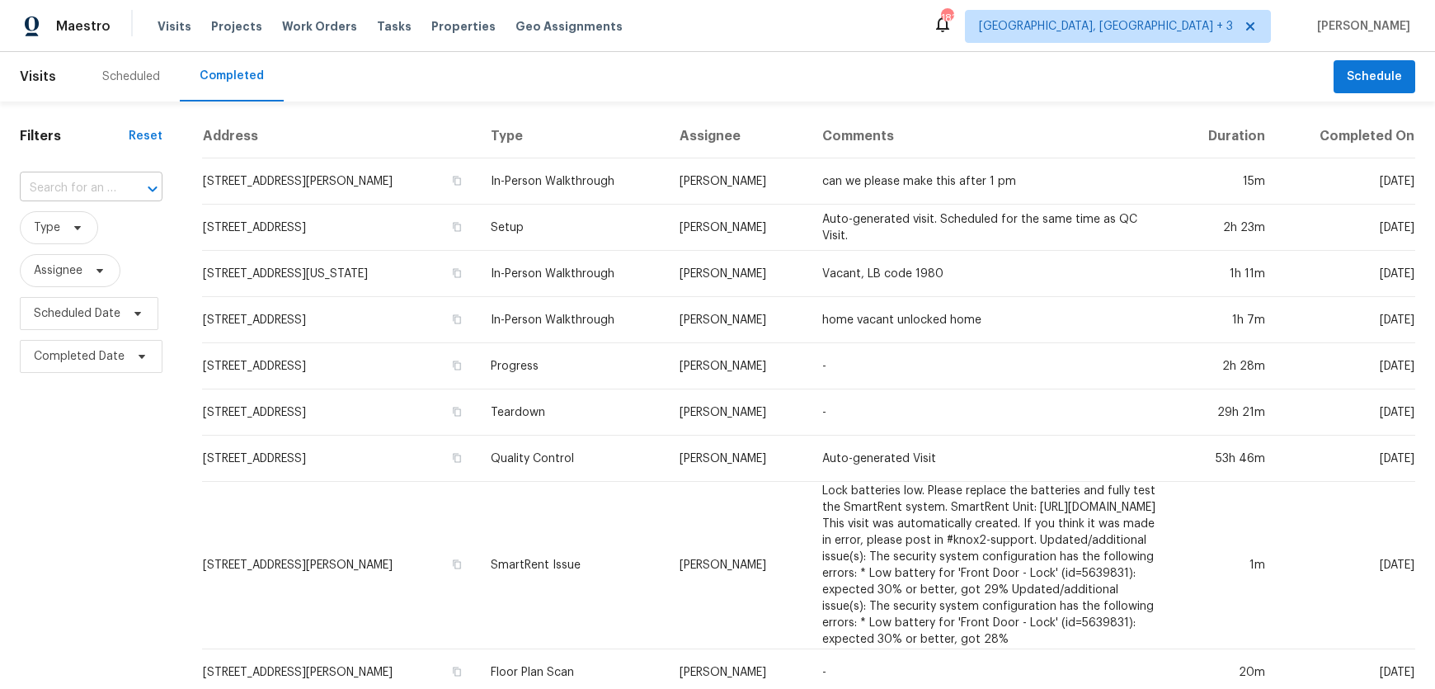
click at [84, 185] on input "text" at bounding box center [68, 189] width 97 height 26
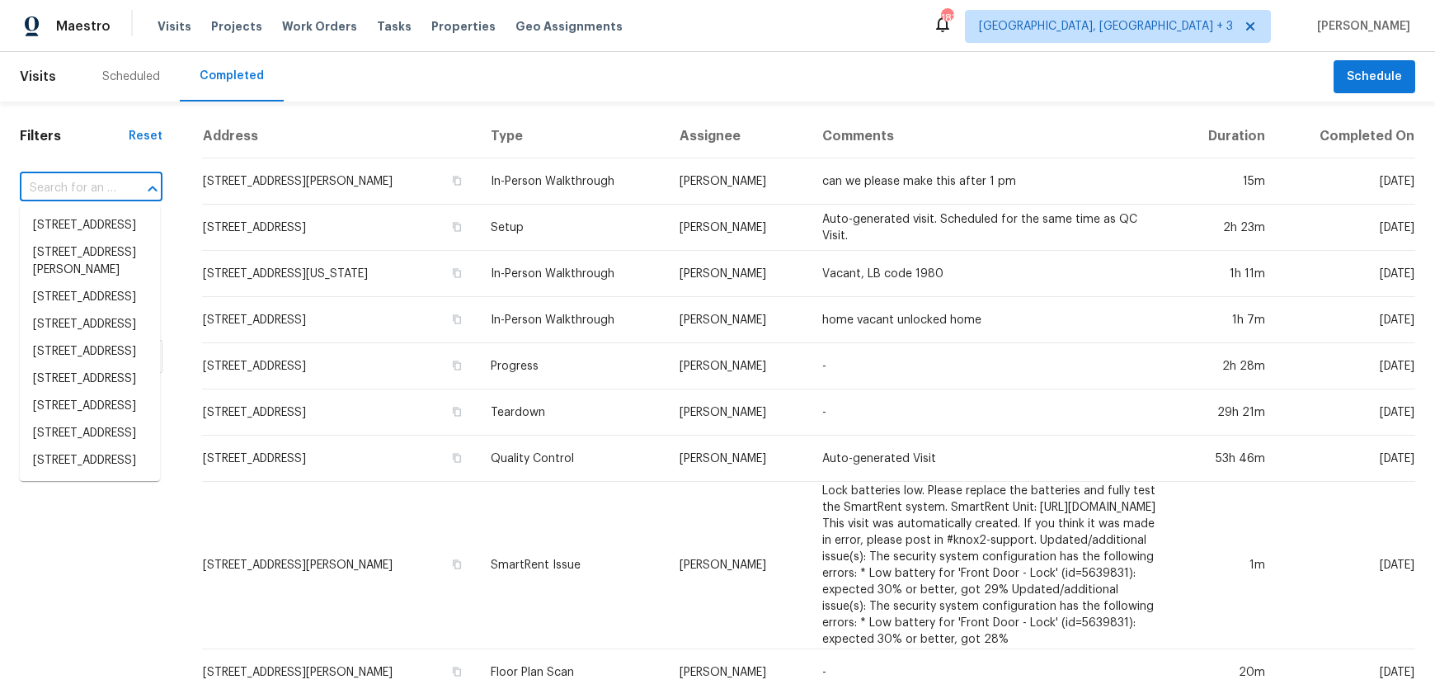
paste input "[STREET_ADDRESS][PERSON_NAME]"
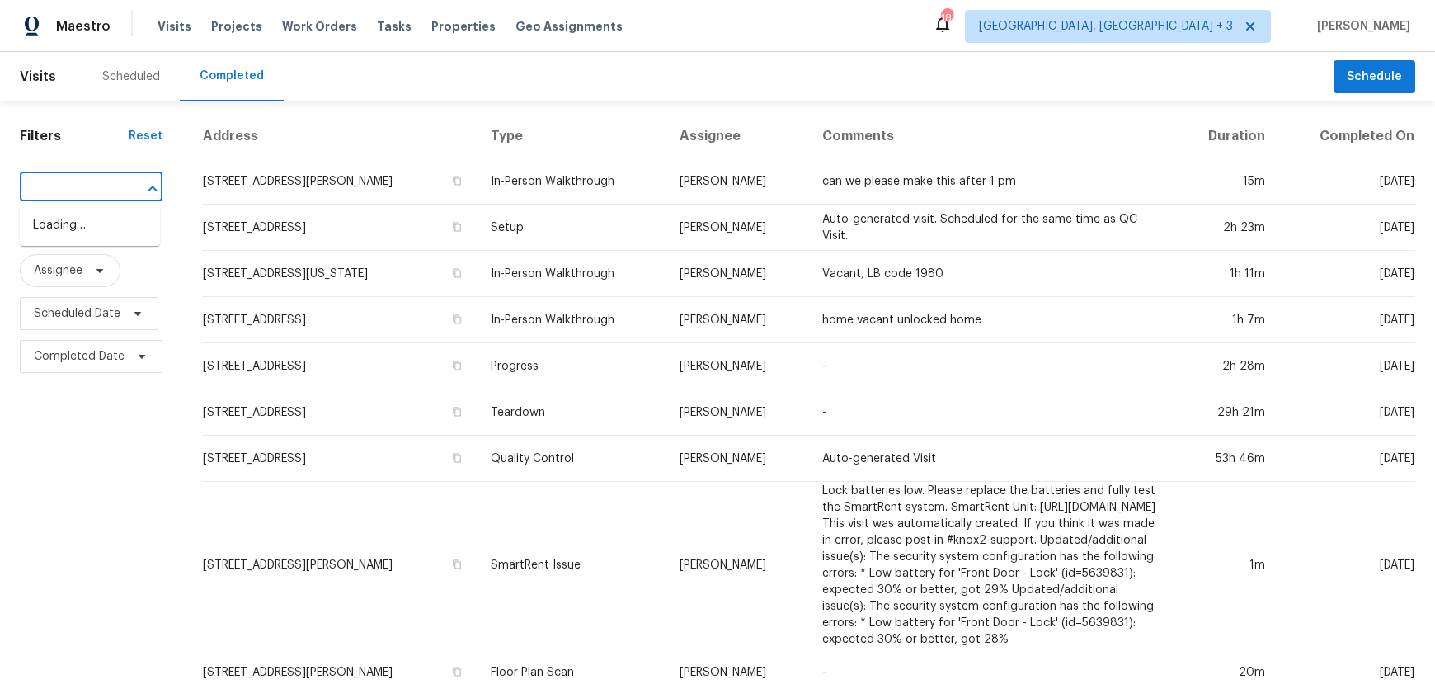
type input "[STREET_ADDRESS][PERSON_NAME]"
click at [65, 225] on li "[STREET_ADDRESS][PERSON_NAME]" at bounding box center [90, 234] width 140 height 45
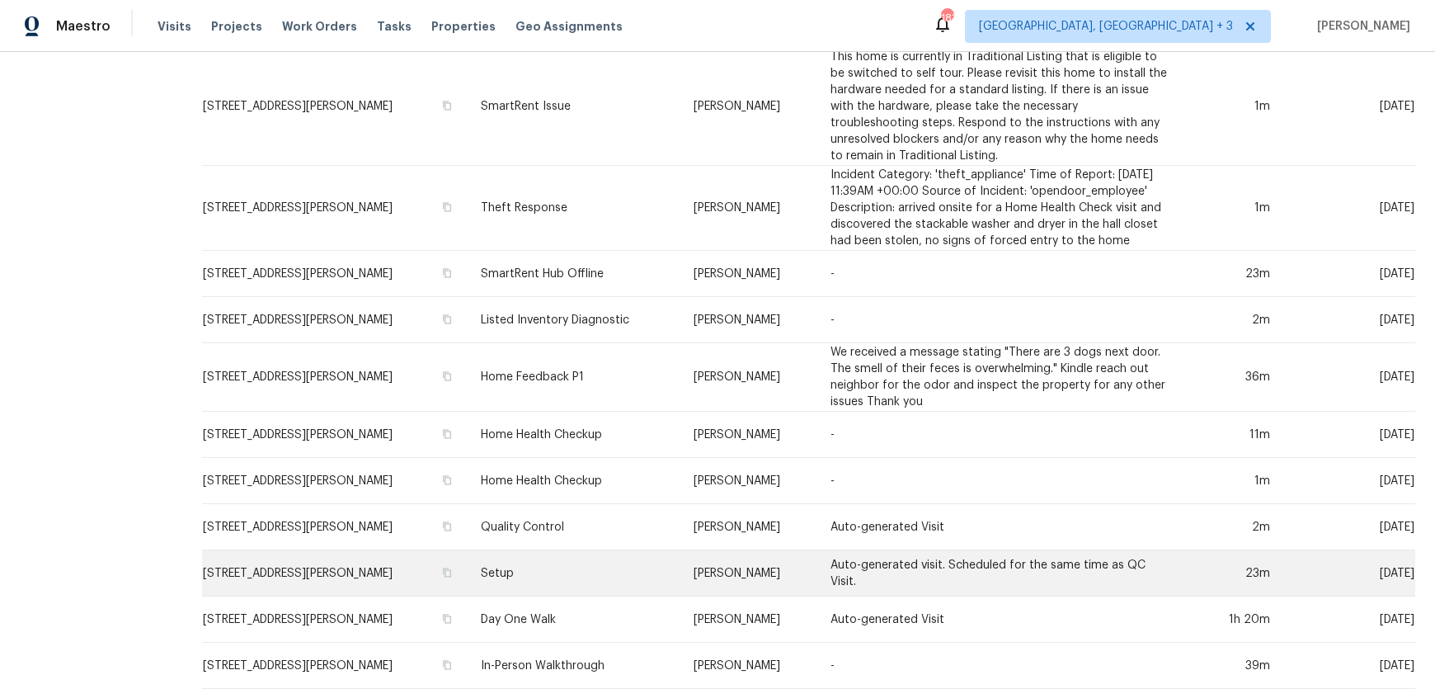
scroll to position [417, 0]
